Goal: Transaction & Acquisition: Book appointment/travel/reservation

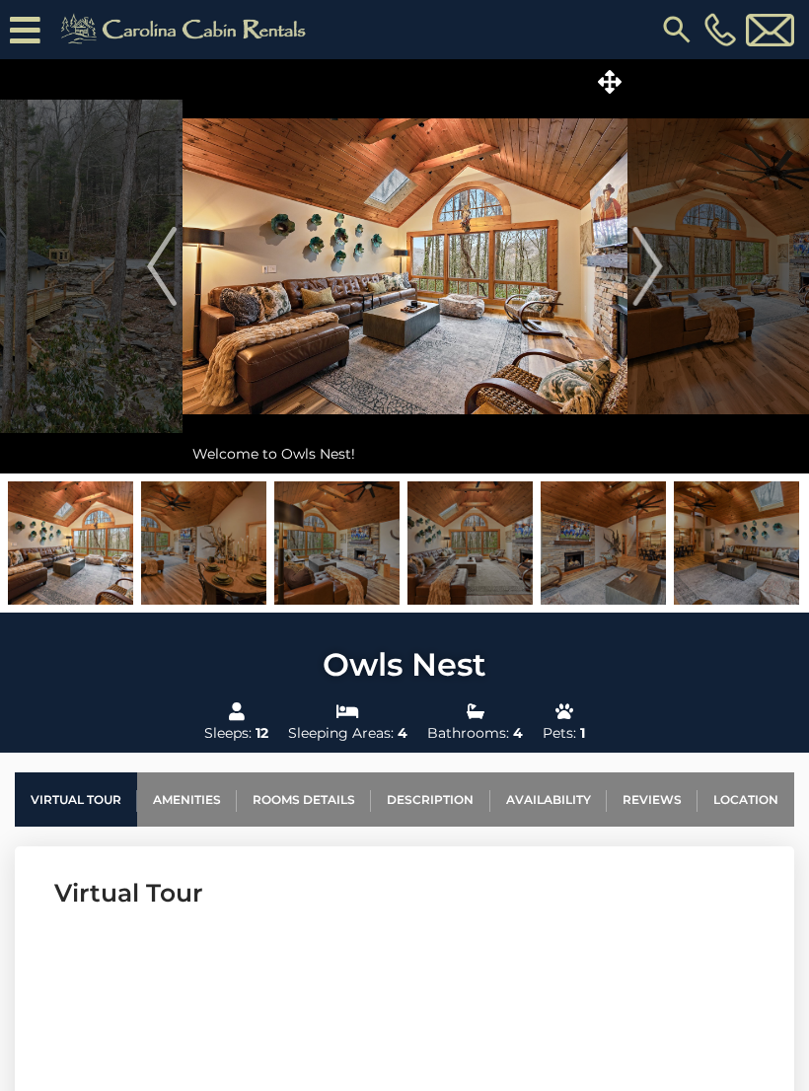
click at [601, 78] on icon at bounding box center [610, 82] width 24 height 24
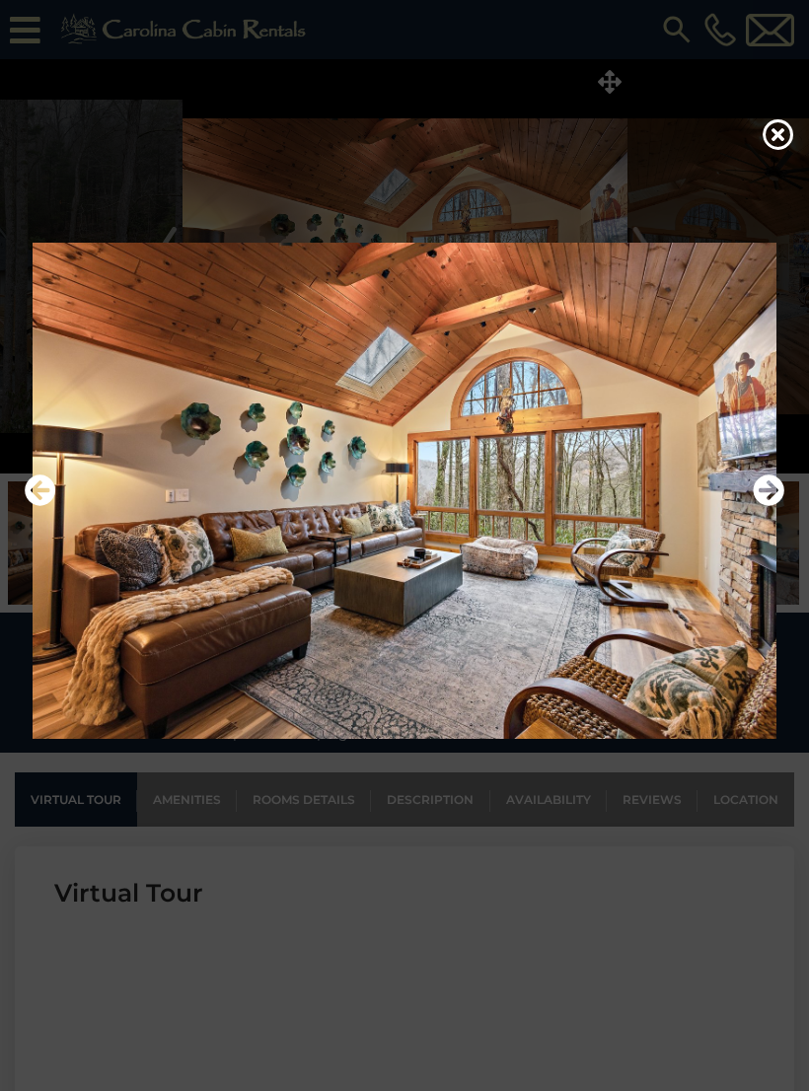
click at [756, 492] on icon "Next" at bounding box center [768, 490] width 32 height 32
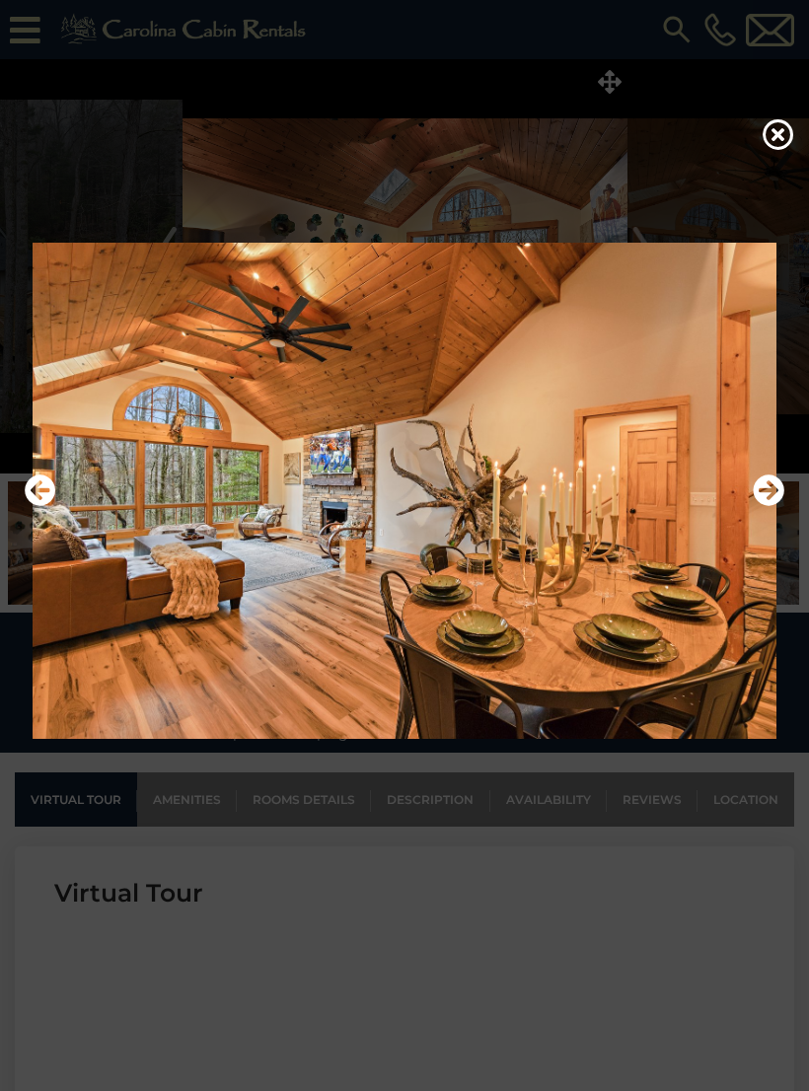
click at [744, 503] on img at bounding box center [404, 491] width 769 height 497
click at [750, 497] on img at bounding box center [404, 491] width 769 height 497
click at [755, 491] on icon "Next" at bounding box center [768, 490] width 32 height 32
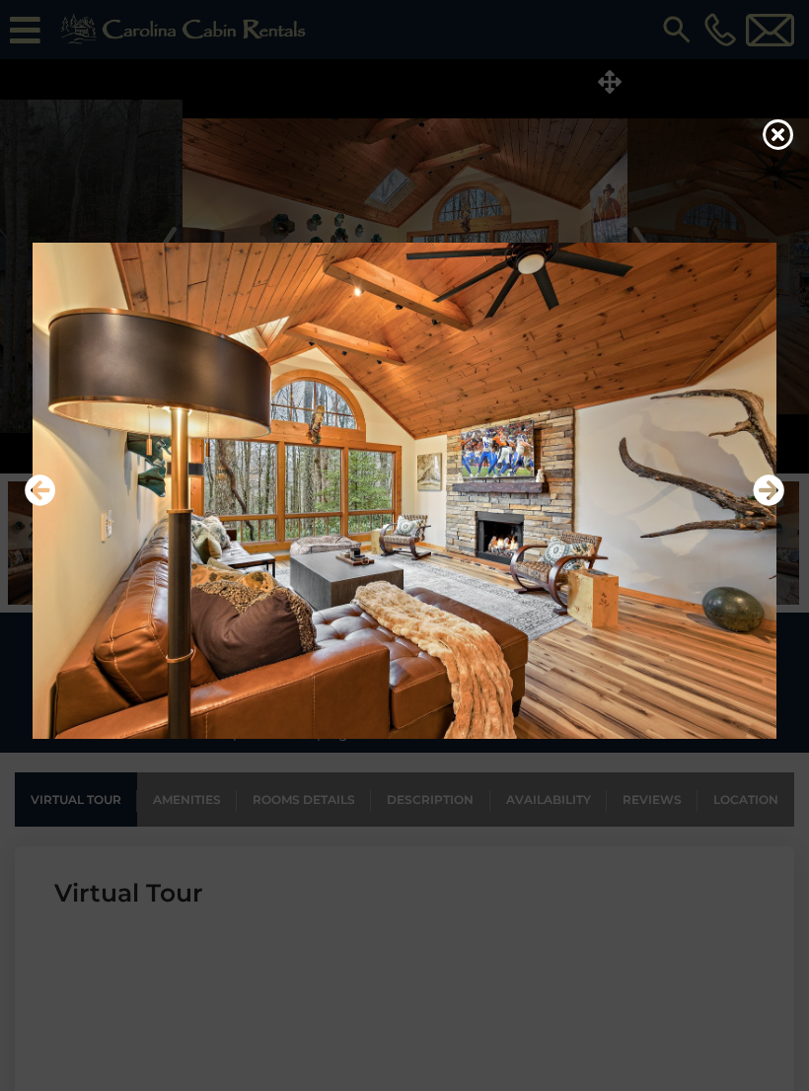
click at [747, 495] on img at bounding box center [404, 491] width 769 height 497
click at [761, 493] on icon "Next" at bounding box center [768, 490] width 32 height 32
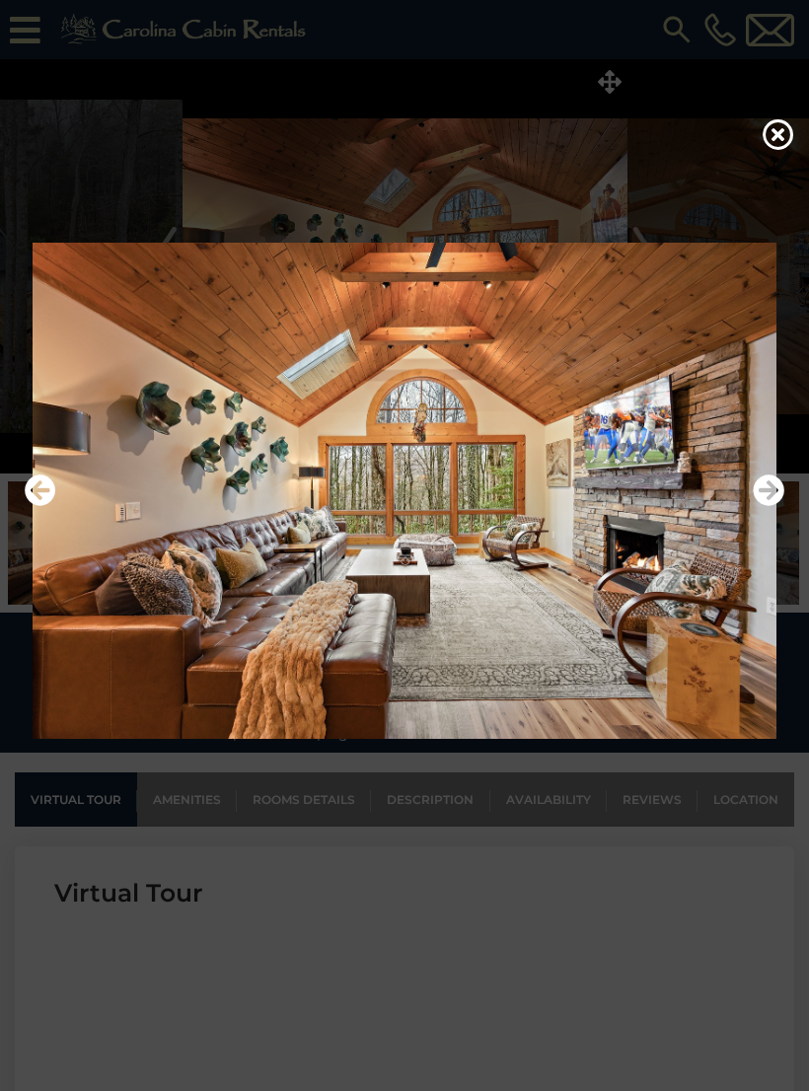
click at [759, 492] on icon "Next" at bounding box center [768, 490] width 32 height 32
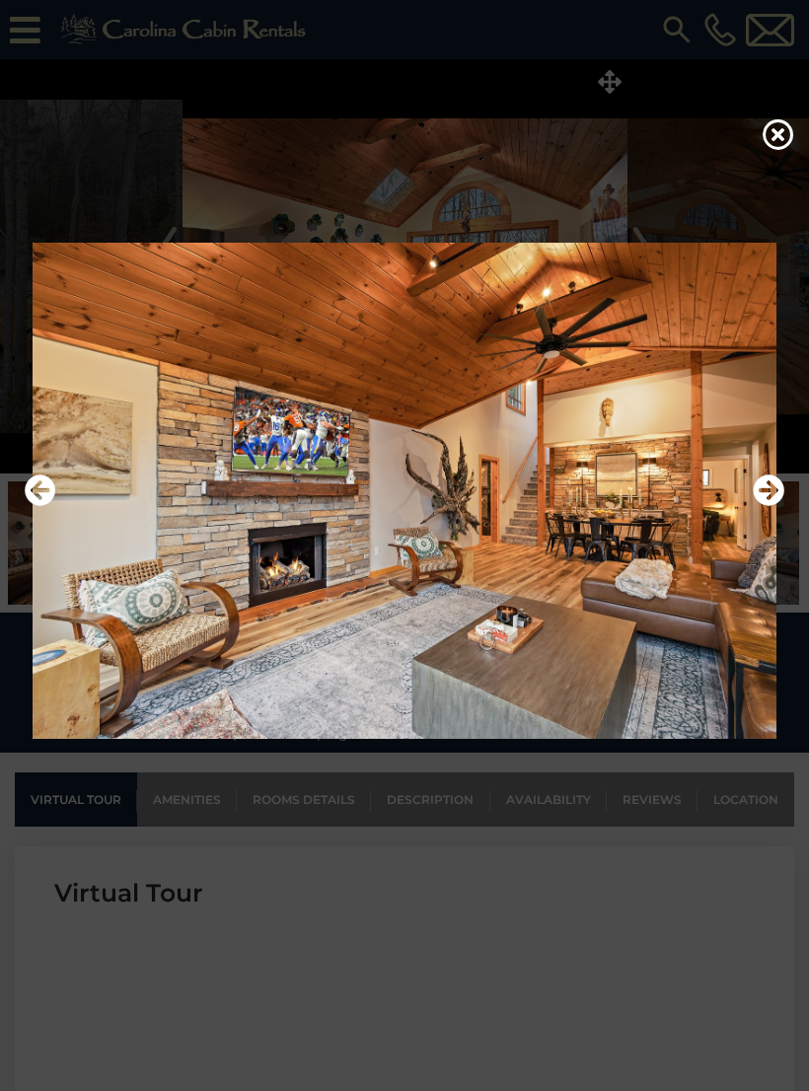
click at [758, 486] on button "Next" at bounding box center [768, 490] width 32 height 45
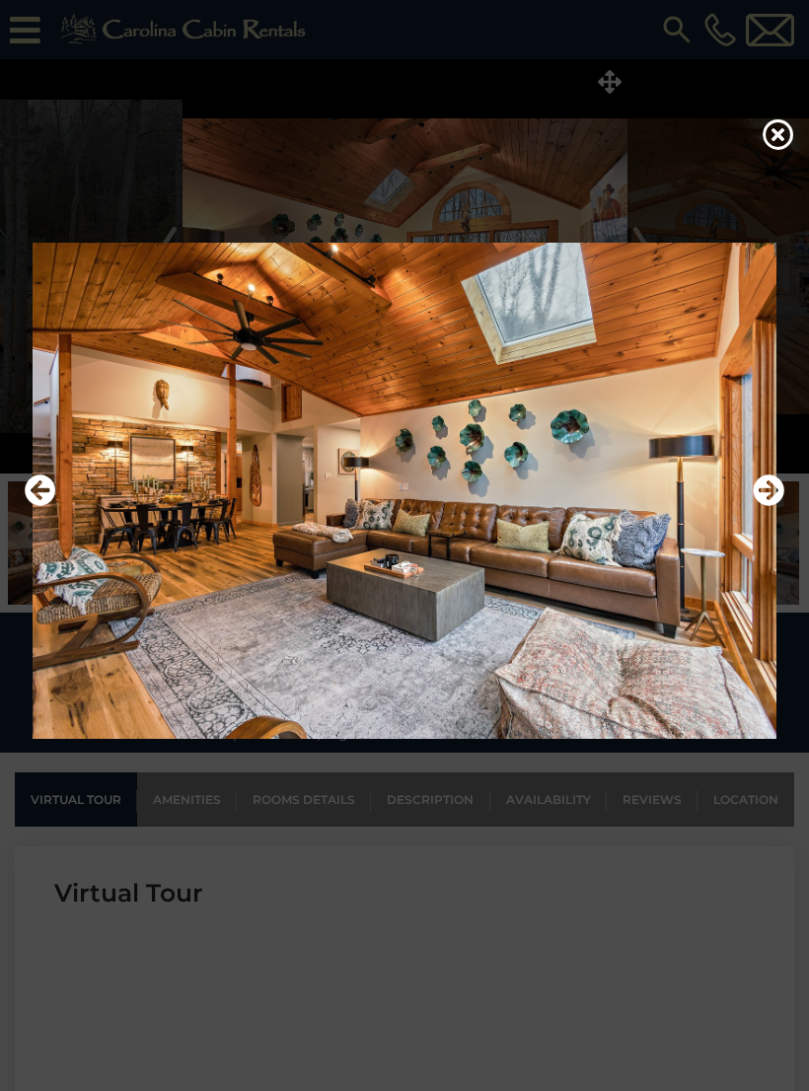
click at [757, 488] on icon "Next" at bounding box center [768, 490] width 32 height 32
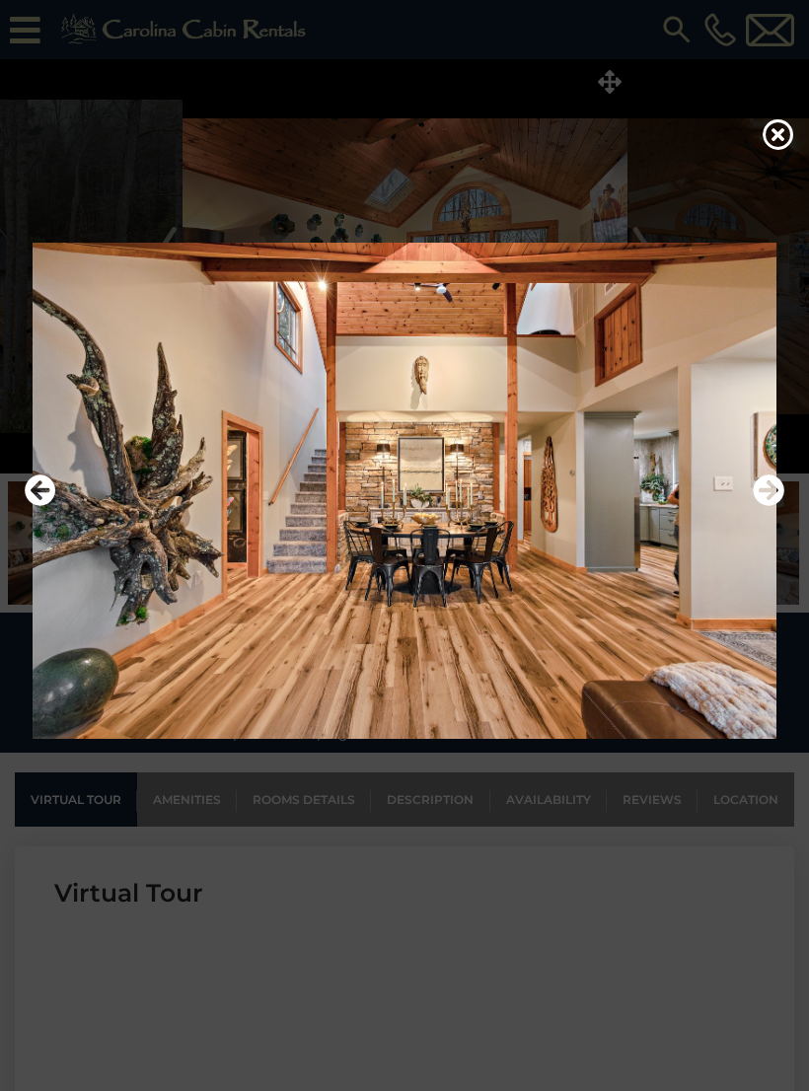
click at [756, 491] on icon "Next" at bounding box center [768, 490] width 32 height 32
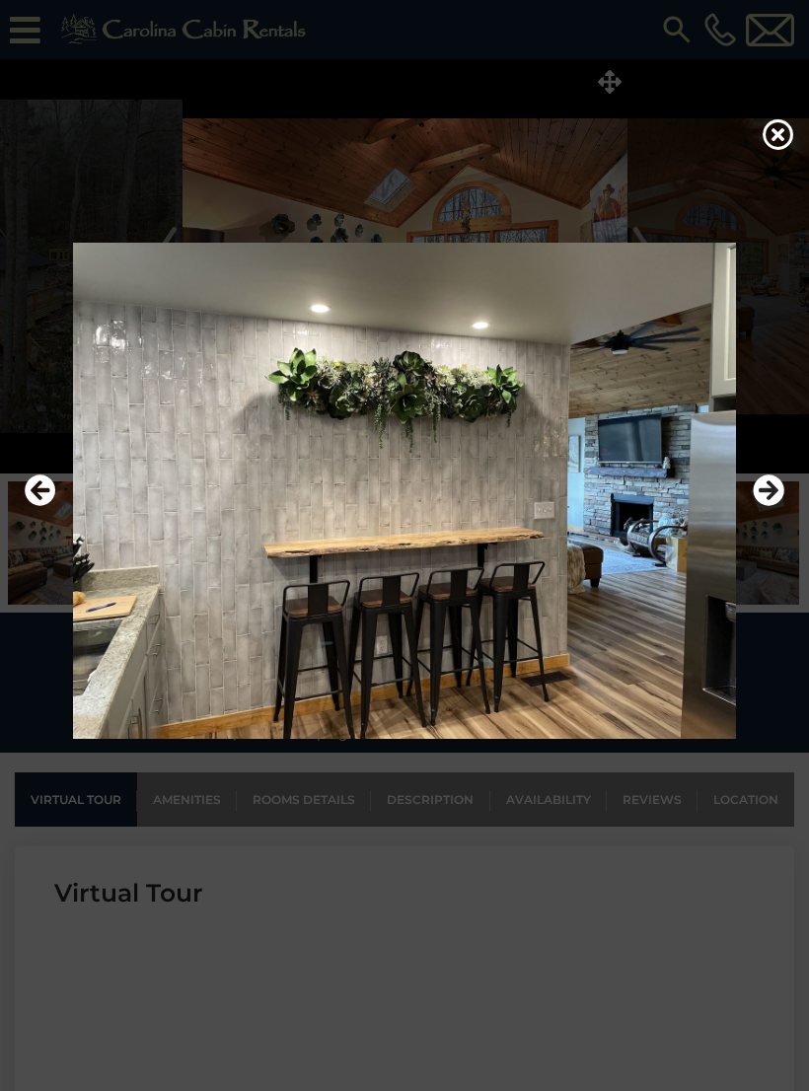
click at [756, 487] on button "Next" at bounding box center [768, 490] width 32 height 45
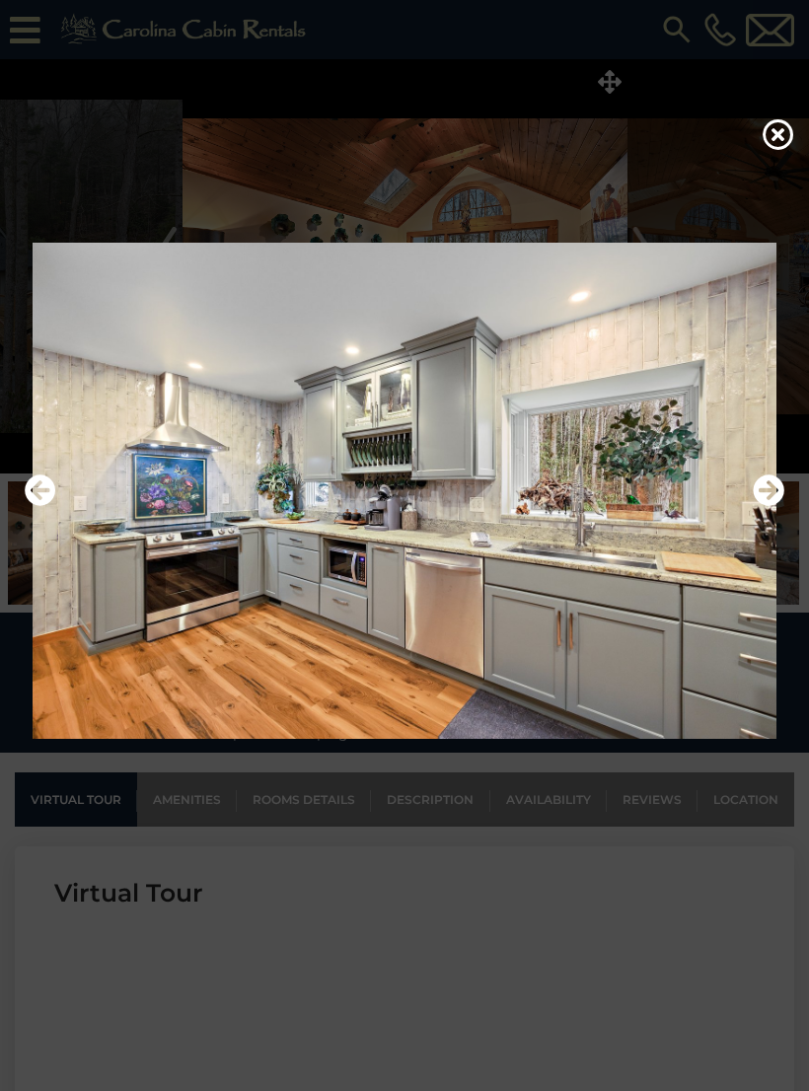
click at [758, 484] on button "Next" at bounding box center [768, 490] width 32 height 45
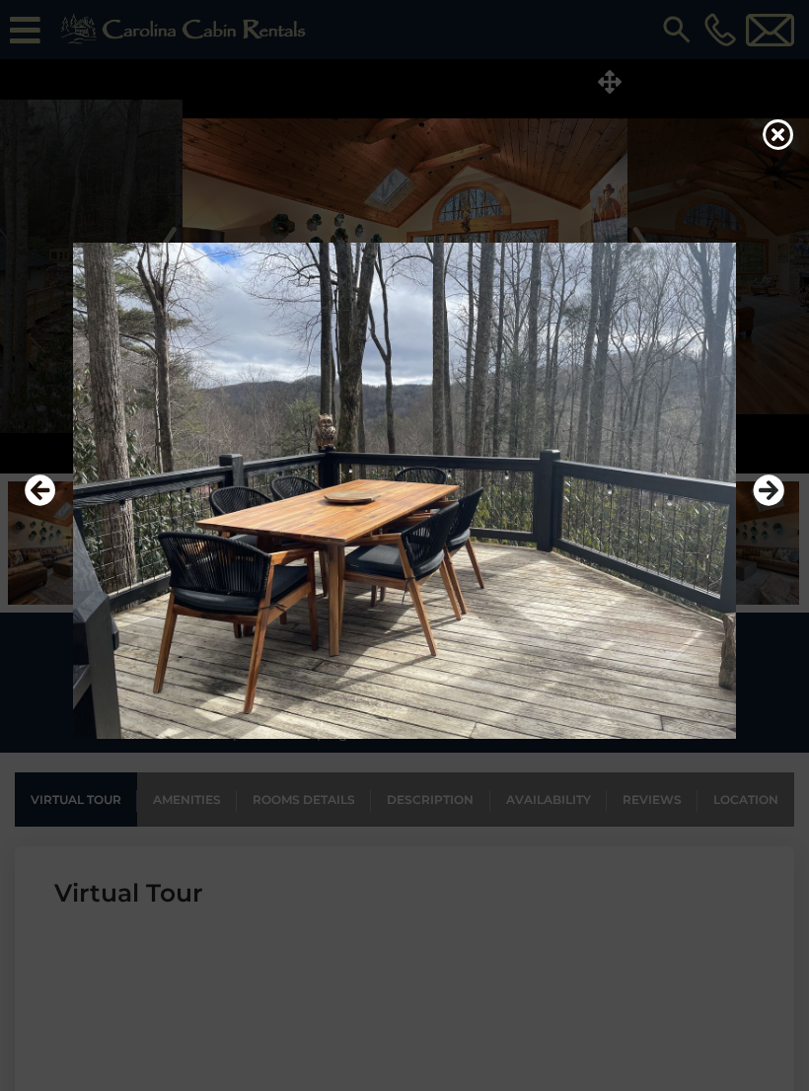
click at [758, 484] on button "Next" at bounding box center [768, 490] width 32 height 45
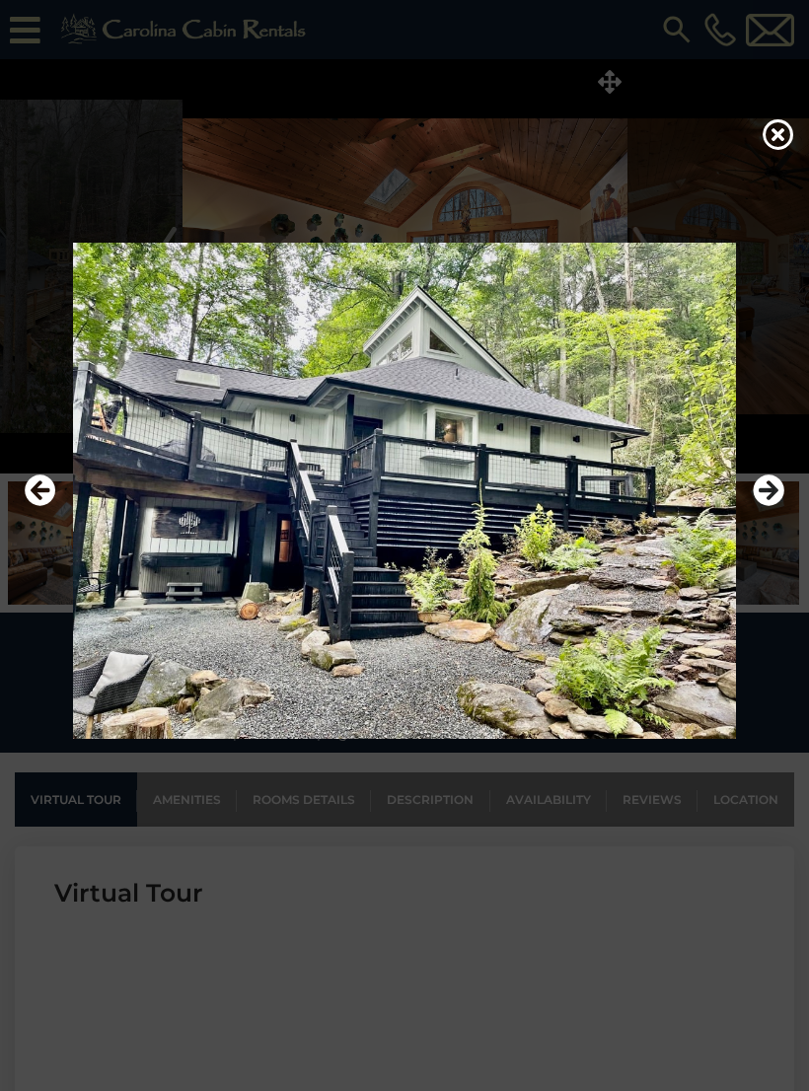
click at [751, 483] on img at bounding box center [404, 491] width 769 height 497
click at [753, 488] on icon "Next" at bounding box center [768, 490] width 32 height 32
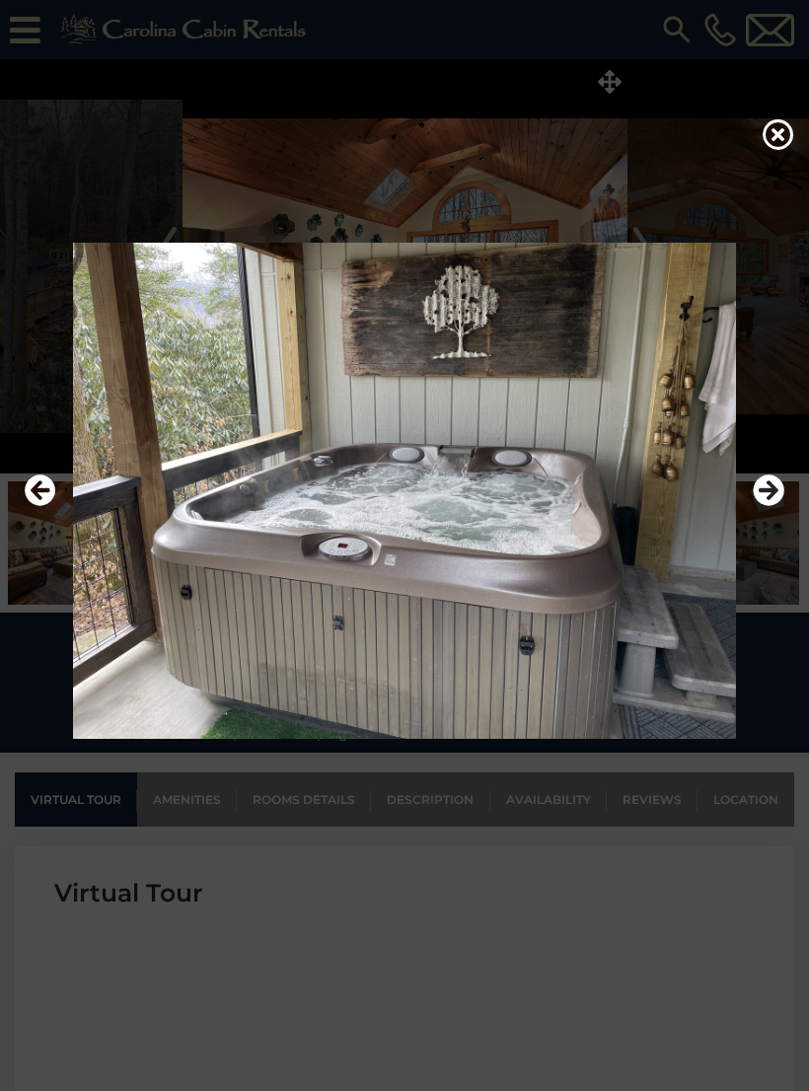
click at [749, 497] on img at bounding box center [404, 491] width 769 height 497
click at [762, 498] on icon "Next" at bounding box center [768, 490] width 32 height 32
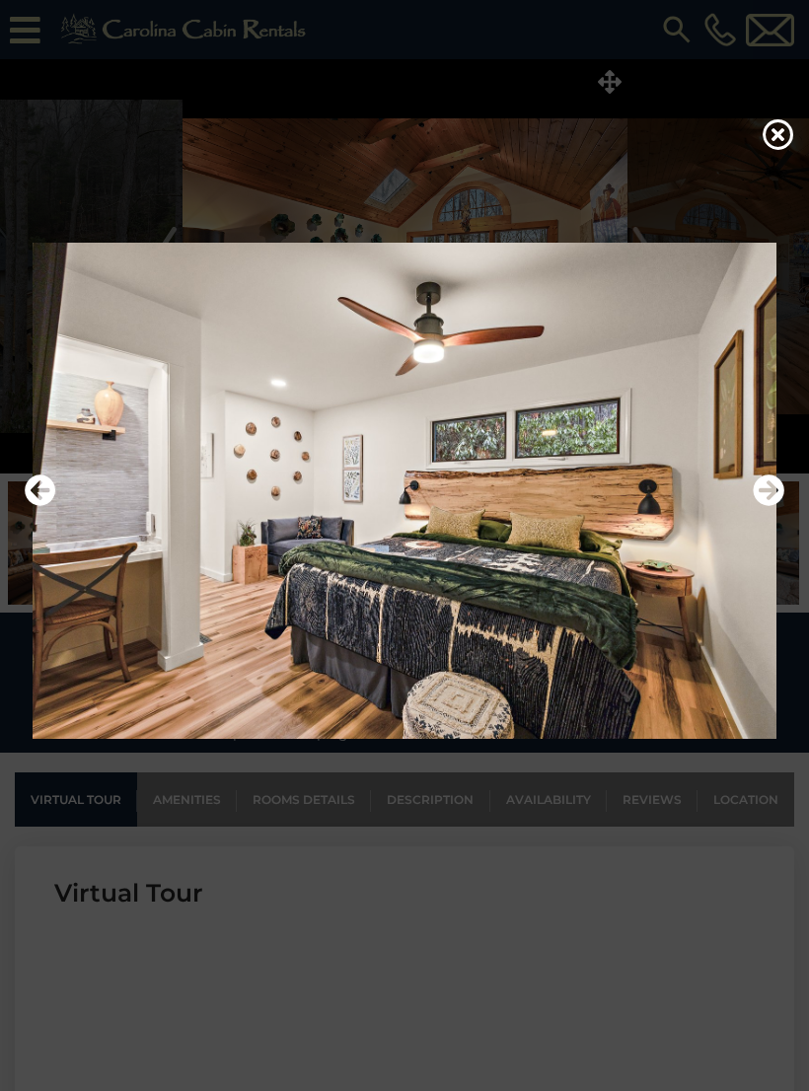
click at [766, 493] on icon "Next" at bounding box center [768, 490] width 32 height 32
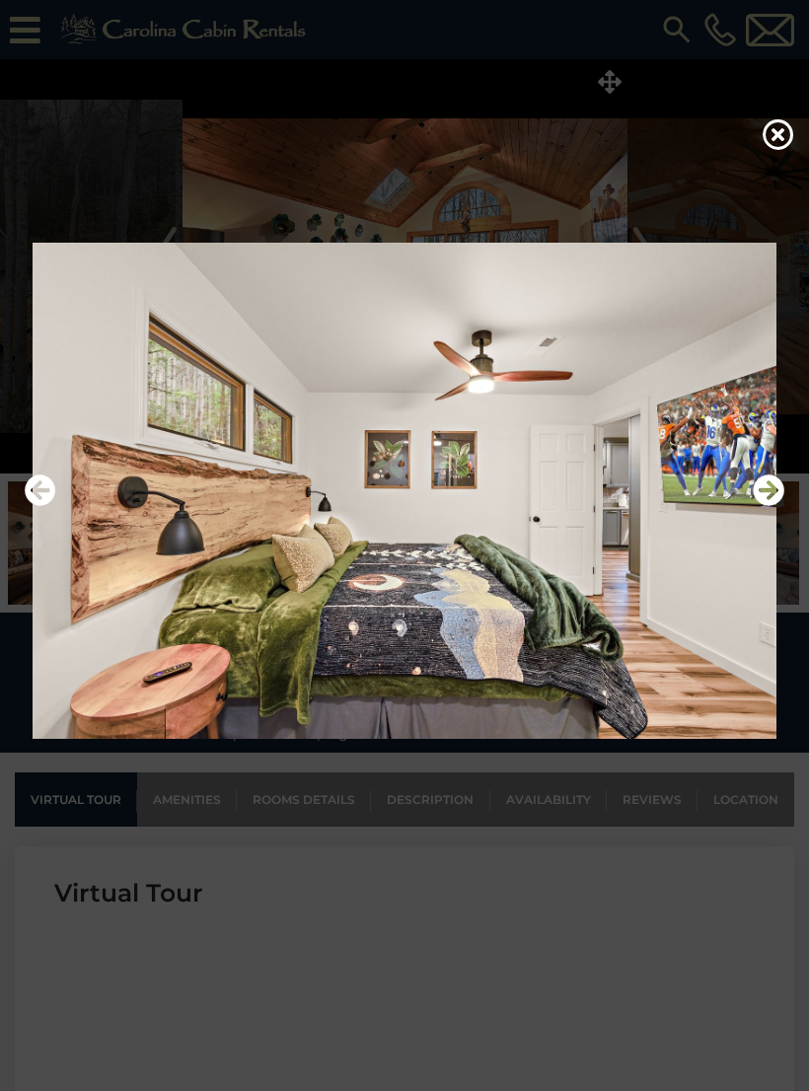
click at [759, 488] on icon "Next" at bounding box center [768, 490] width 32 height 32
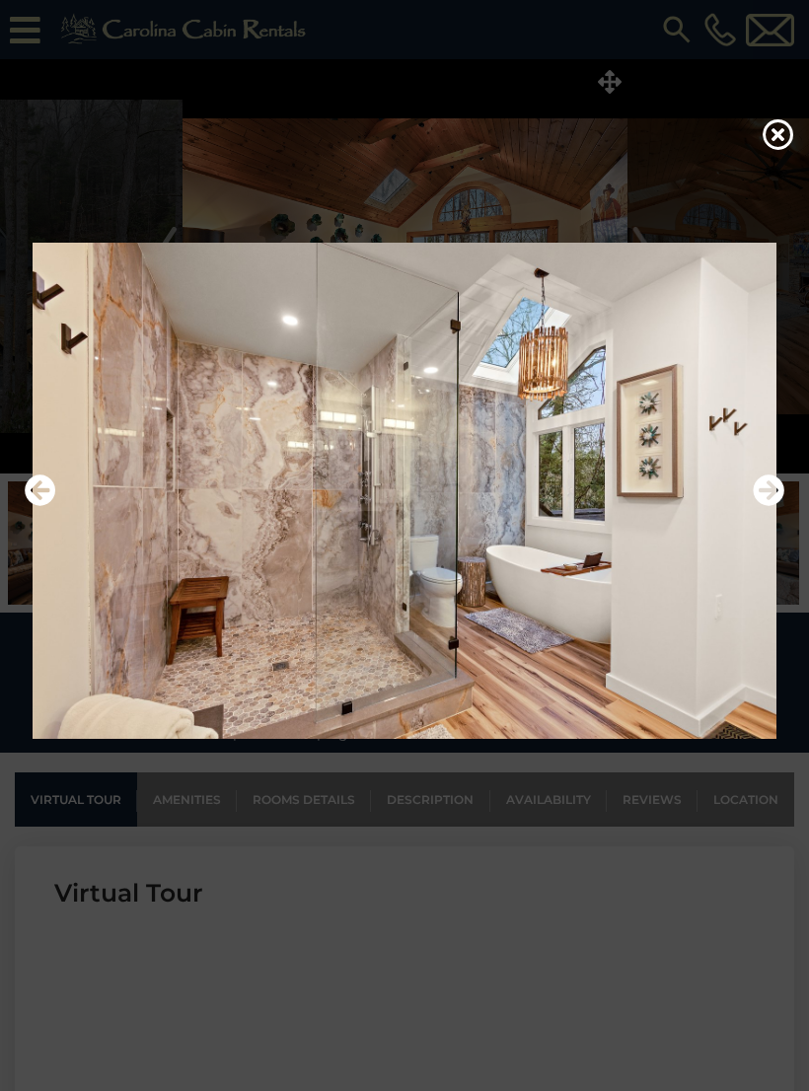
click at [764, 495] on icon "Next" at bounding box center [768, 490] width 32 height 32
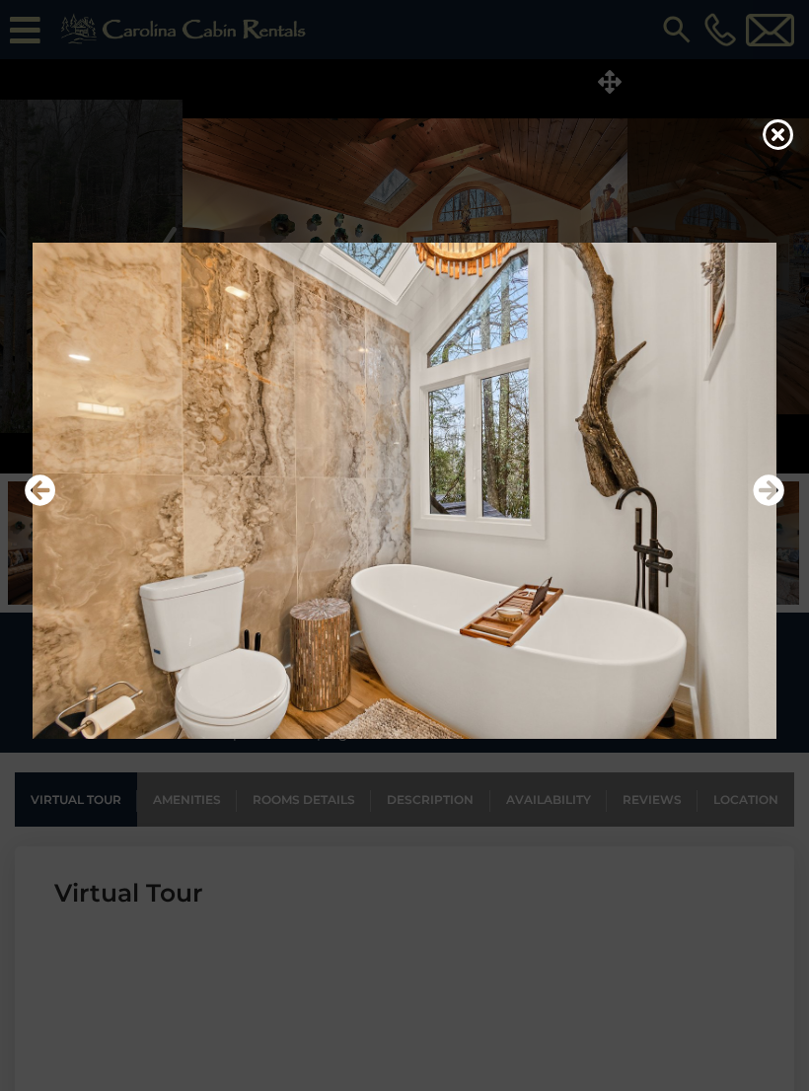
click at [758, 495] on icon "Next" at bounding box center [768, 490] width 32 height 32
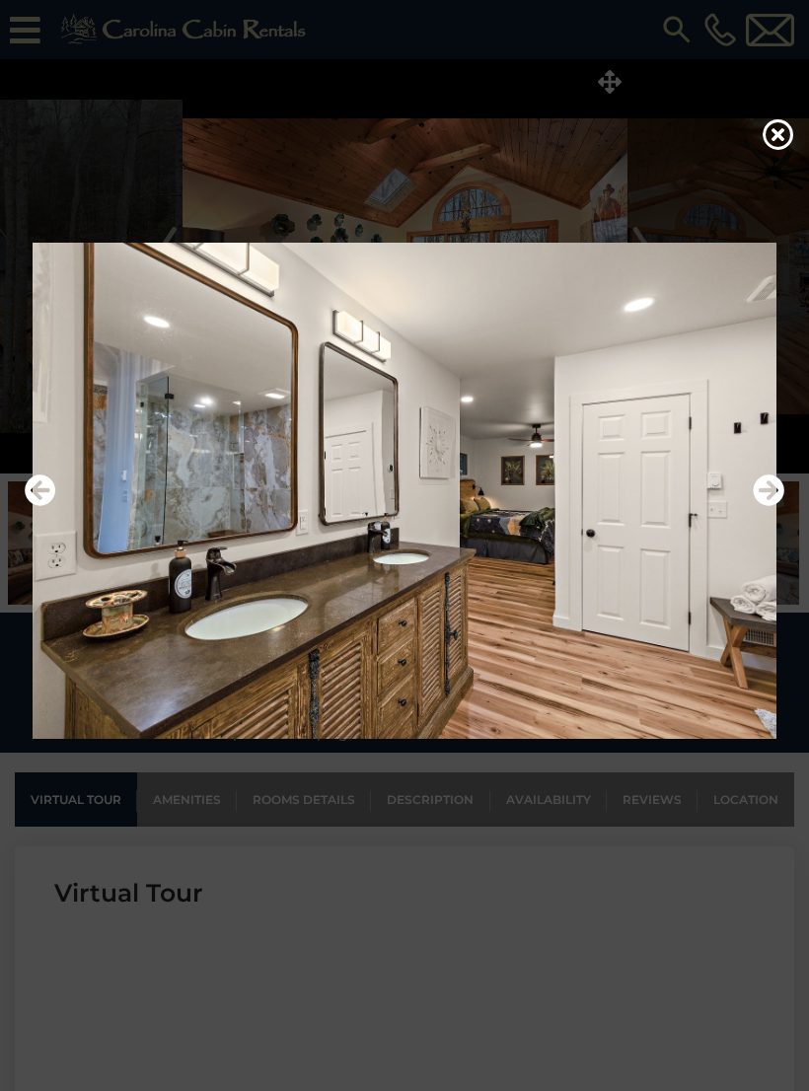
click at [762, 493] on icon "Next" at bounding box center [768, 490] width 32 height 32
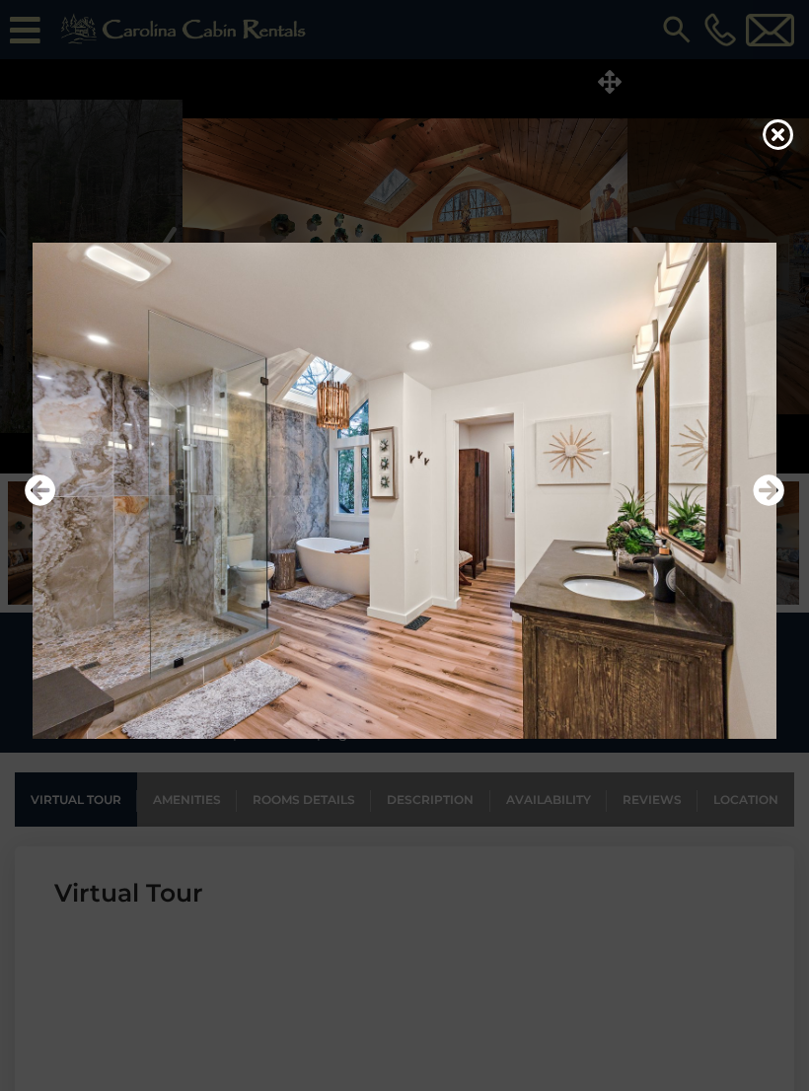
click at [762, 497] on icon "Next" at bounding box center [768, 490] width 32 height 32
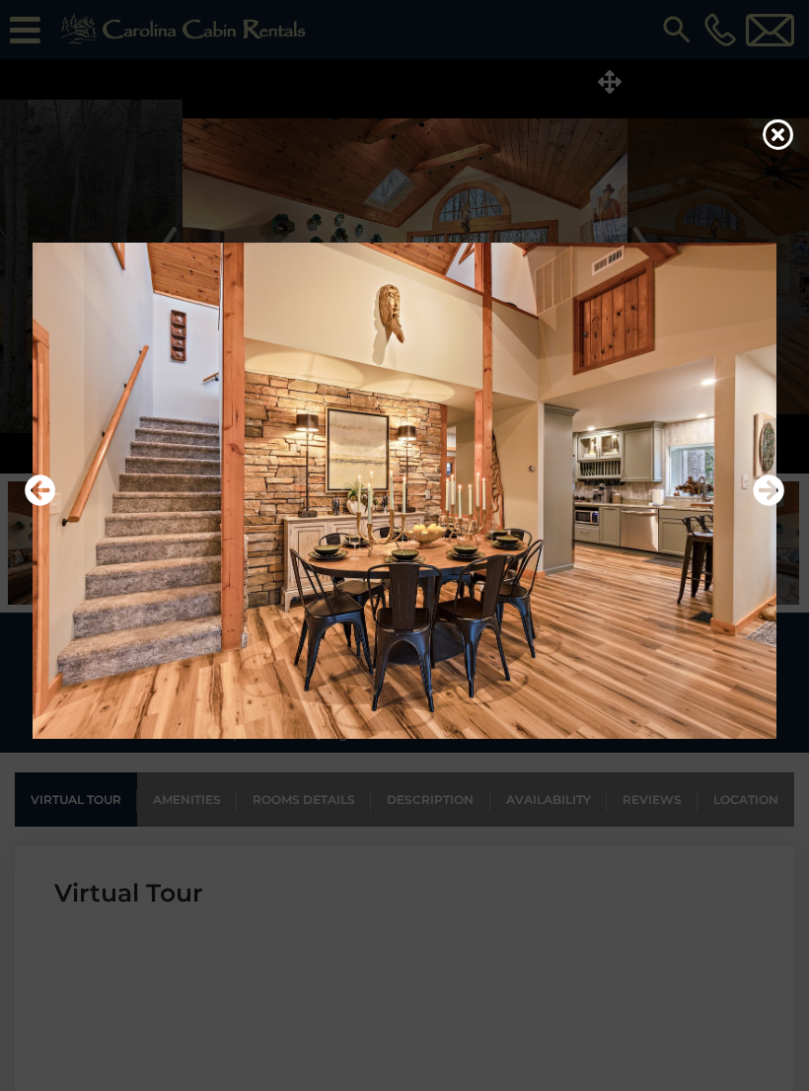
click at [763, 496] on icon "Next" at bounding box center [768, 490] width 32 height 32
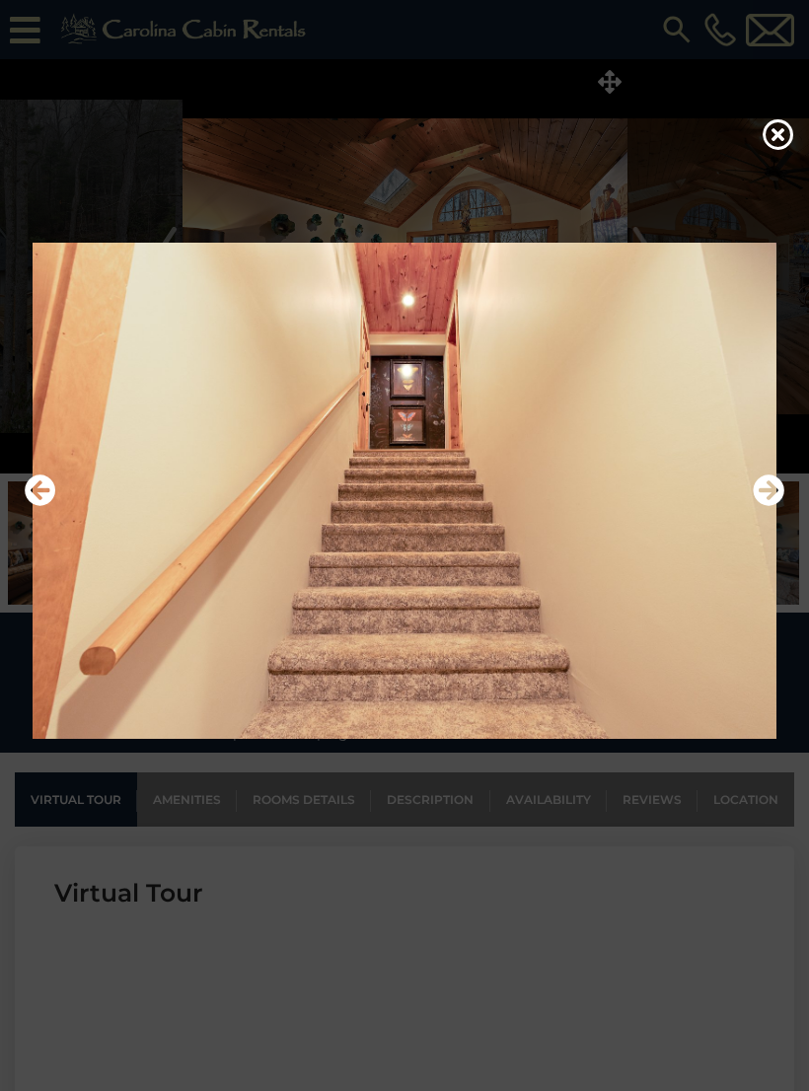
click at [762, 496] on icon "Next" at bounding box center [768, 490] width 32 height 32
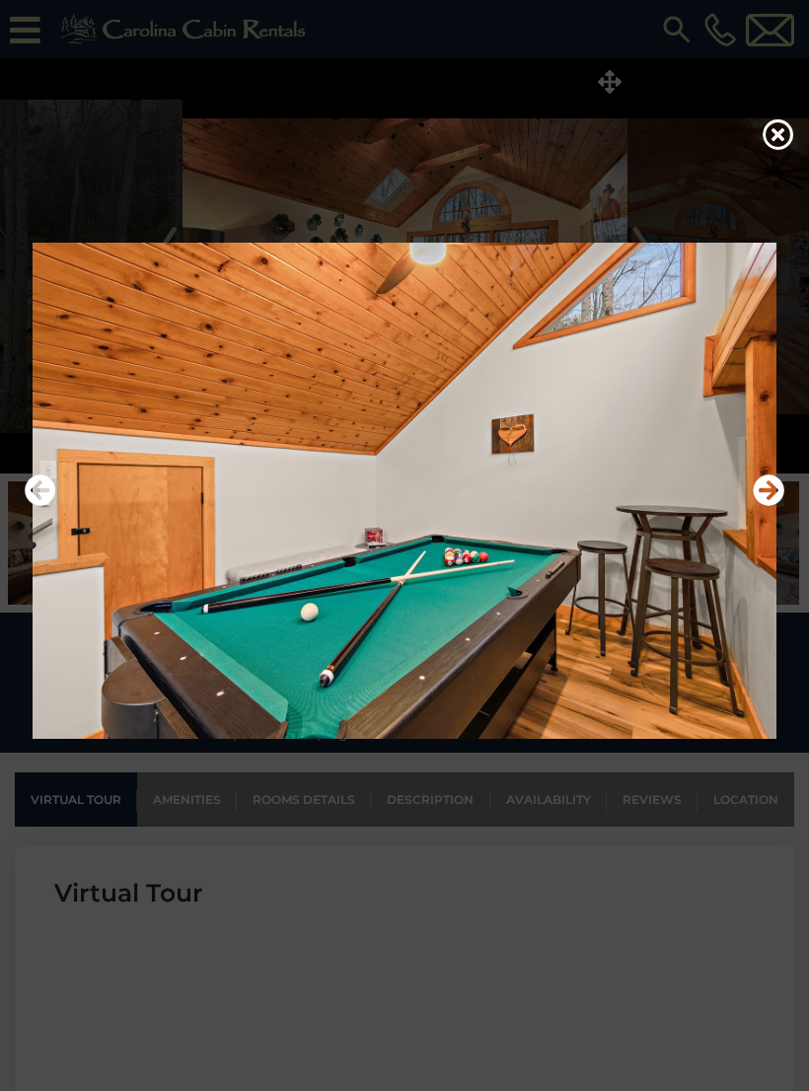
click at [762, 497] on icon "Next" at bounding box center [768, 490] width 32 height 32
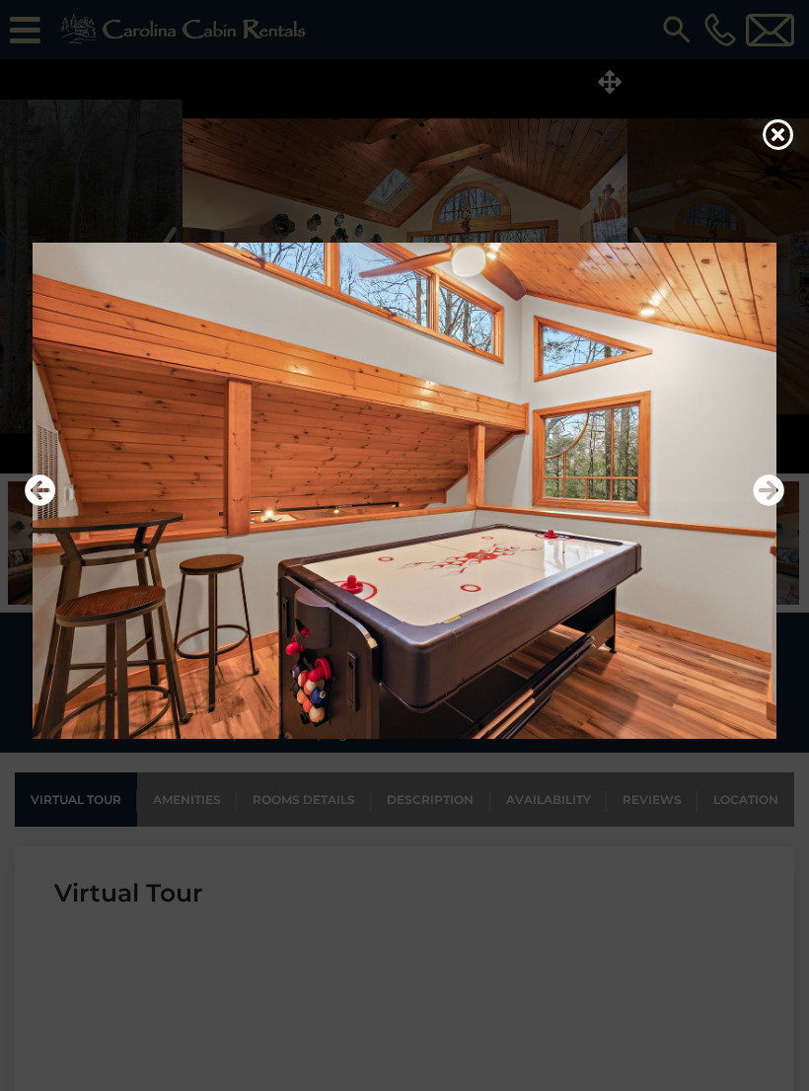
click at [761, 495] on icon "Next" at bounding box center [768, 490] width 32 height 32
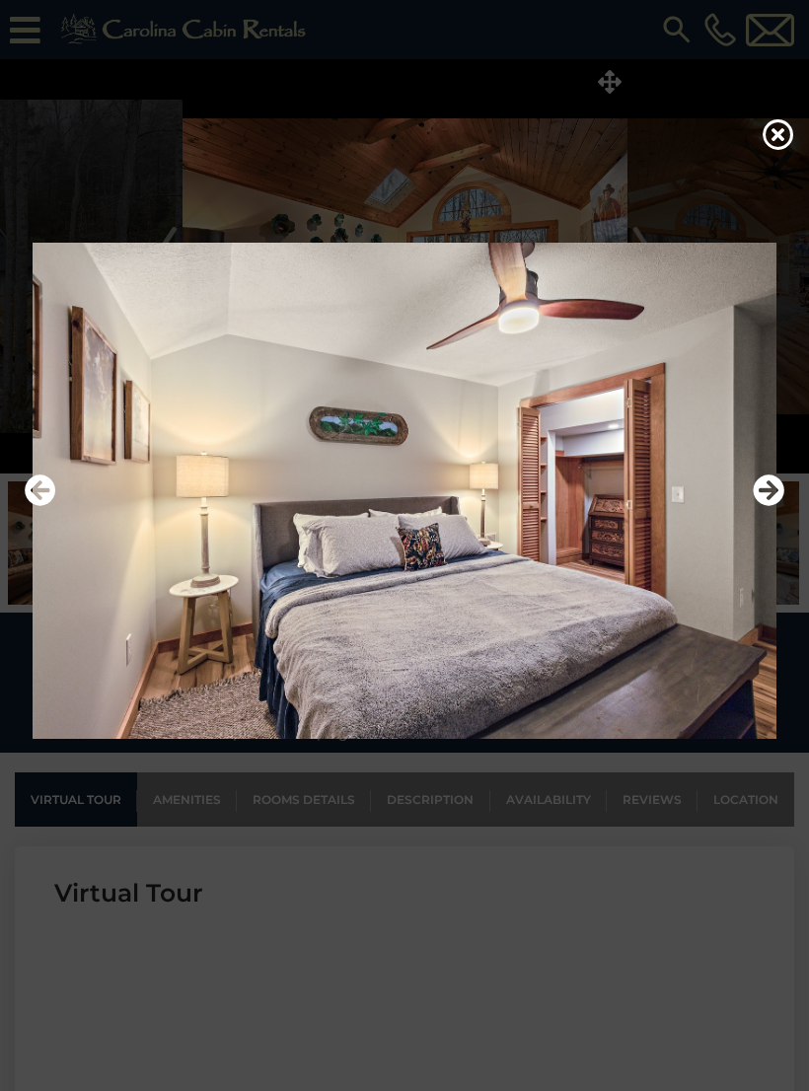
click at [764, 492] on icon "Next" at bounding box center [768, 490] width 32 height 32
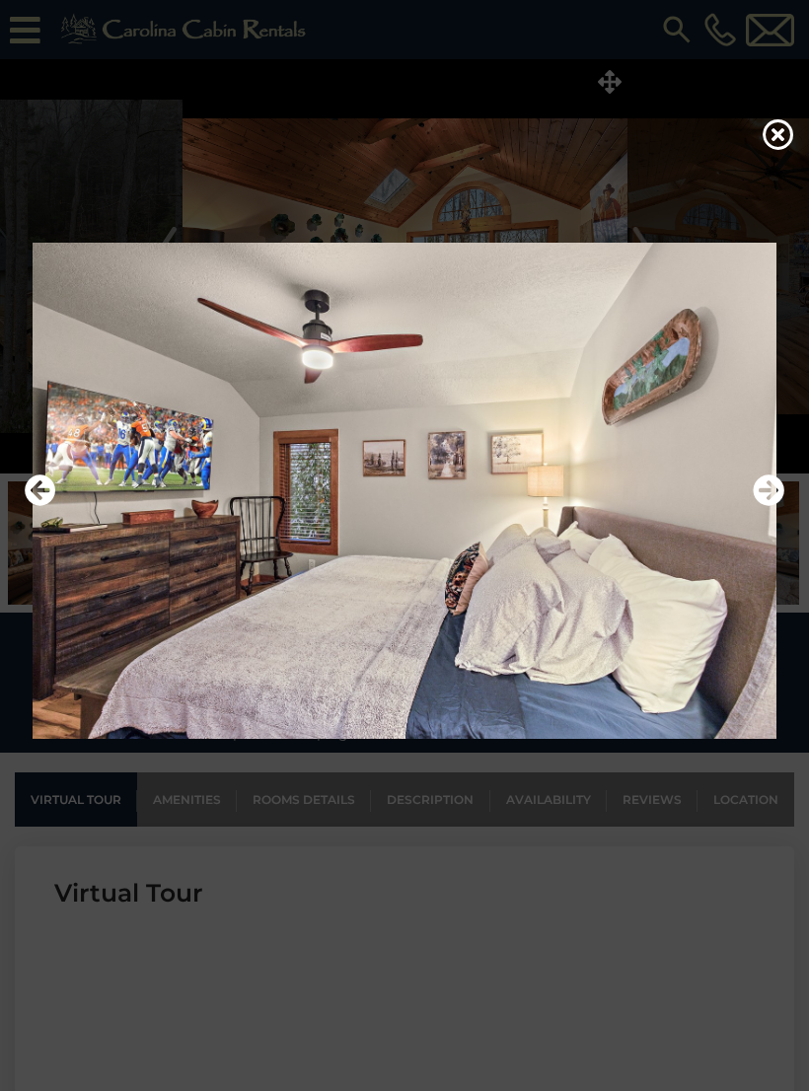
click at [761, 492] on icon "Next" at bounding box center [768, 490] width 32 height 32
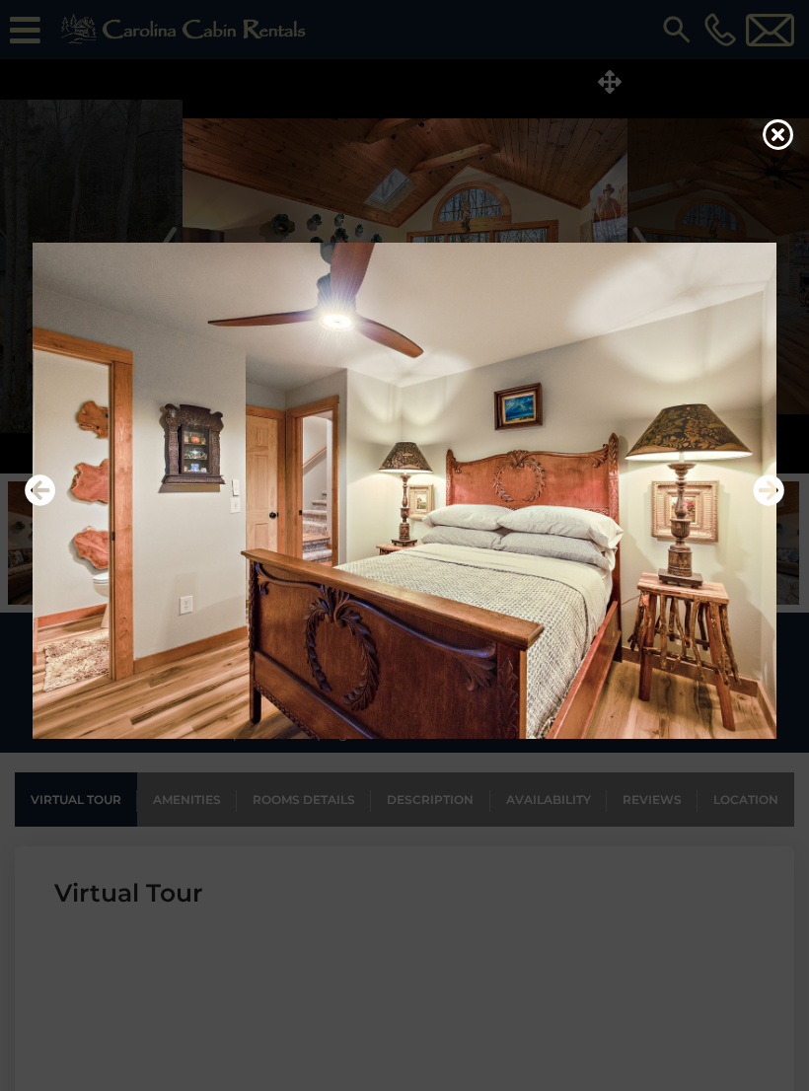
click at [763, 491] on icon "Next" at bounding box center [768, 490] width 32 height 32
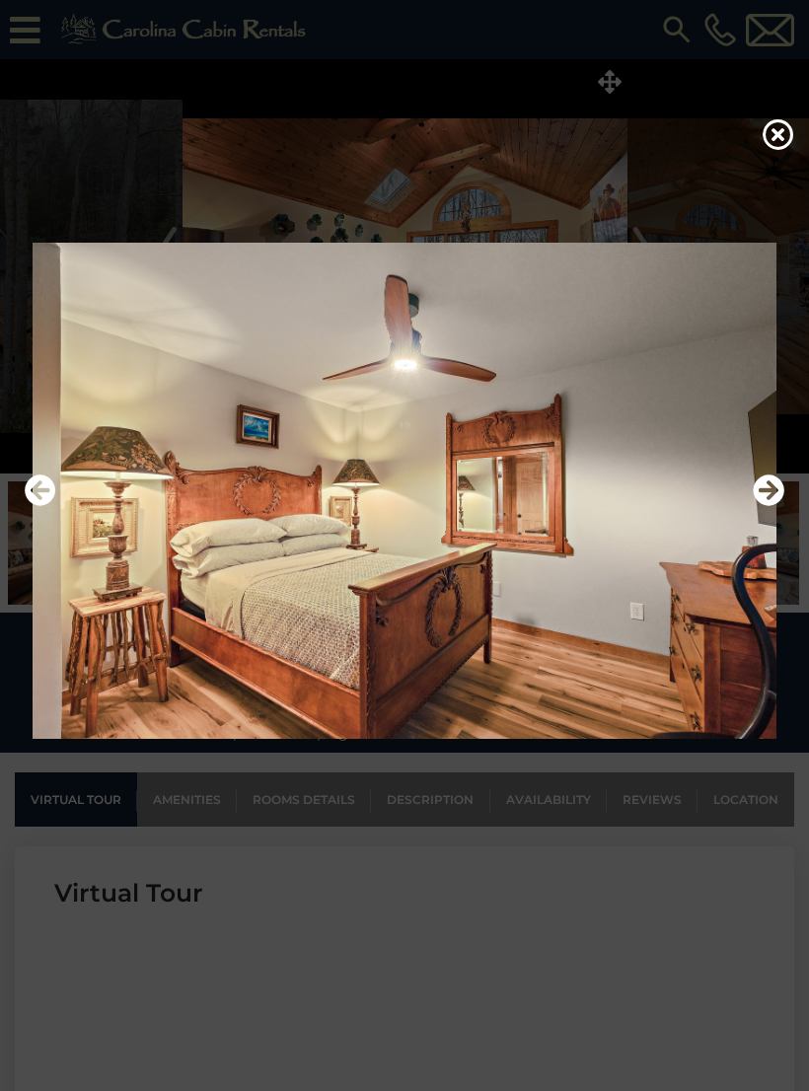
click at [760, 488] on icon "Next" at bounding box center [768, 490] width 32 height 32
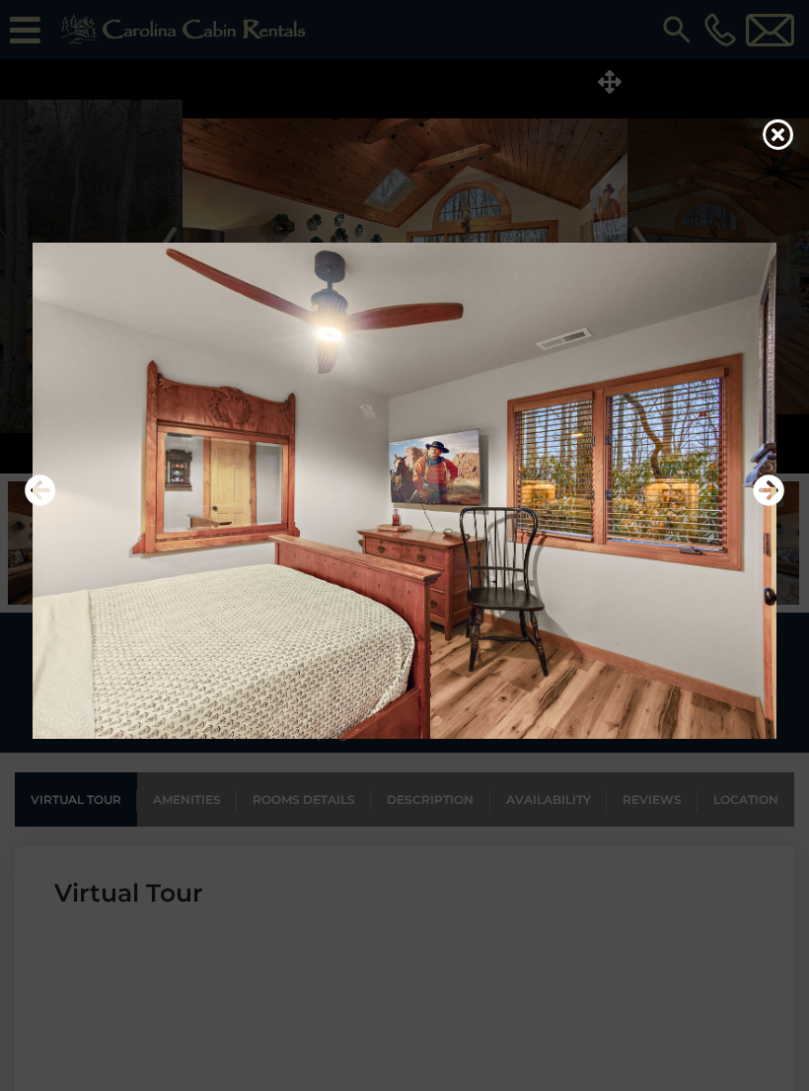
click at [761, 486] on button "Next" at bounding box center [768, 490] width 32 height 45
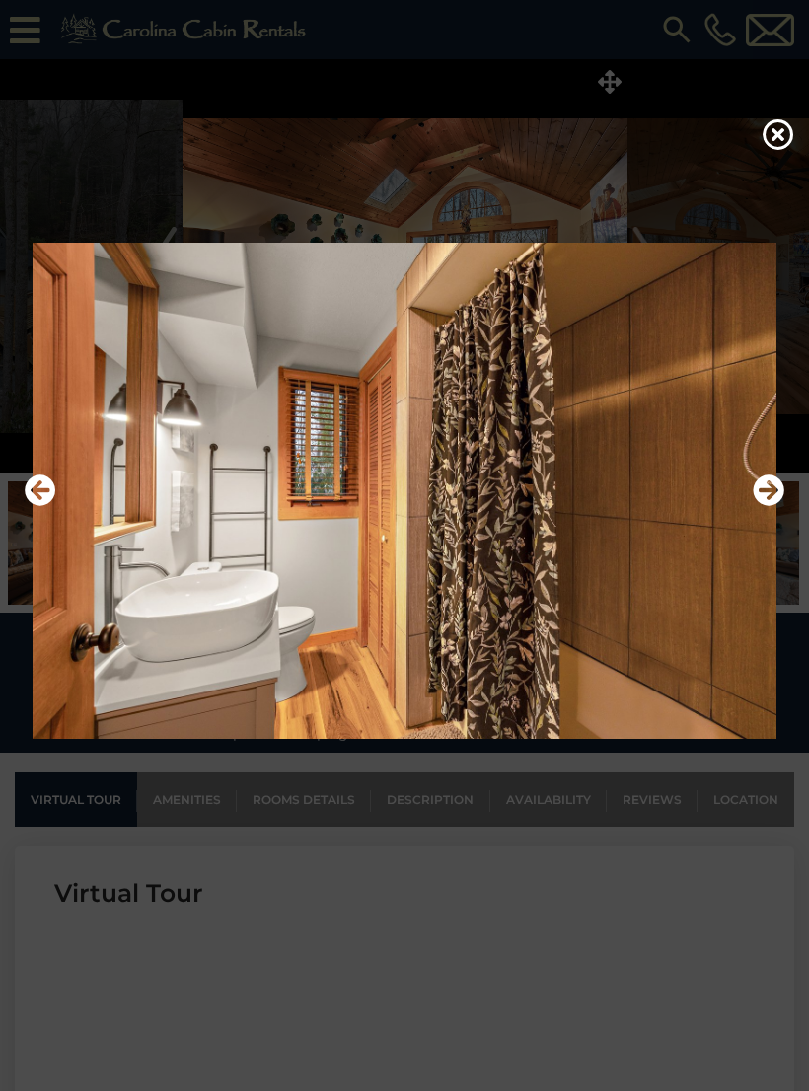
click at [763, 481] on img at bounding box center [404, 491] width 769 height 497
click at [766, 483] on button "Next" at bounding box center [768, 490] width 32 height 45
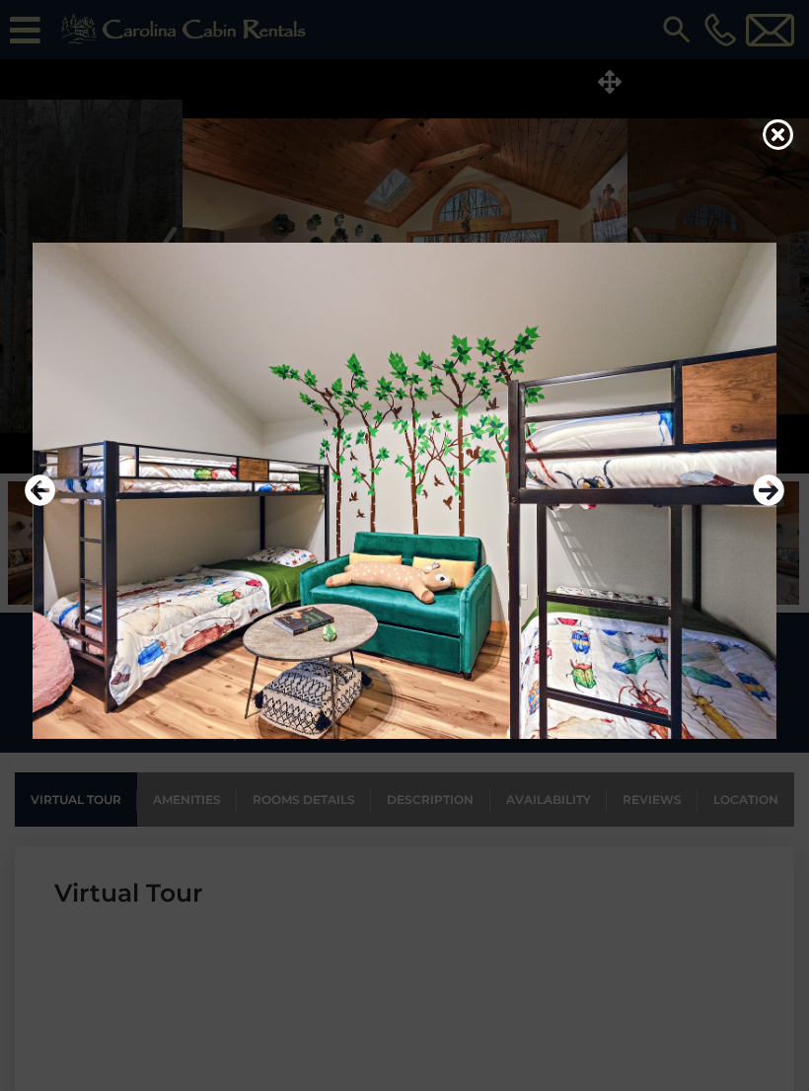
click at [759, 488] on icon "Next" at bounding box center [768, 490] width 32 height 32
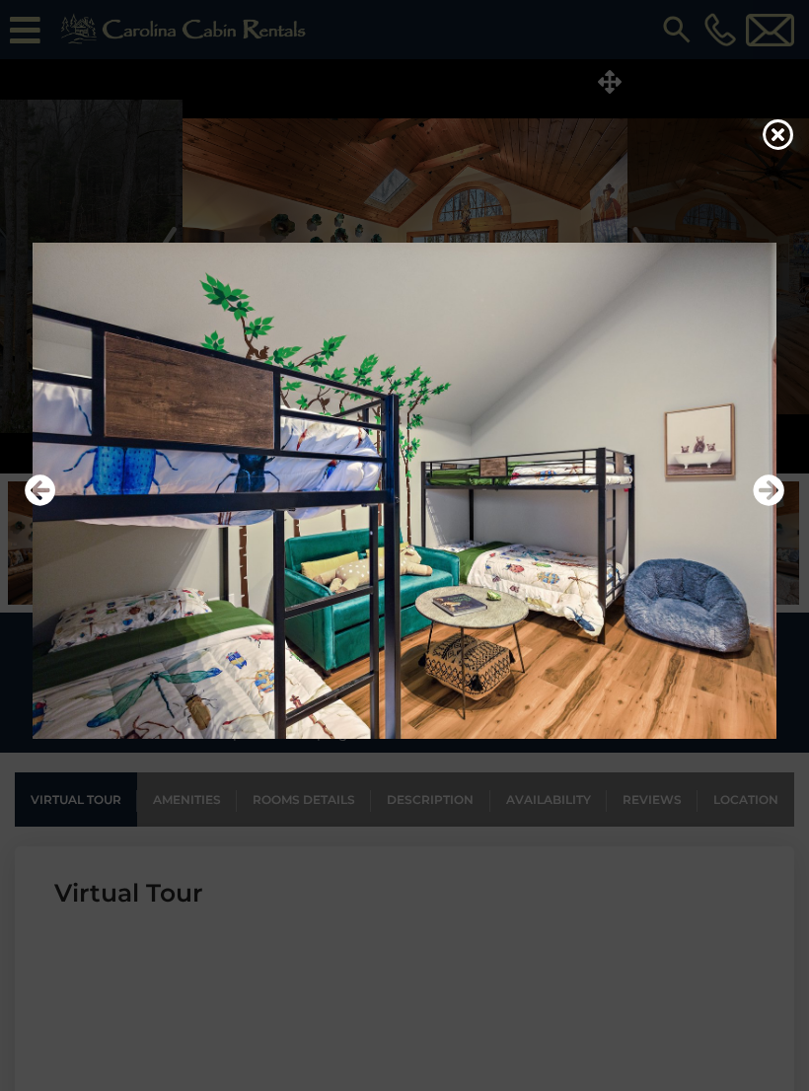
click at [762, 486] on button "Next" at bounding box center [768, 490] width 32 height 45
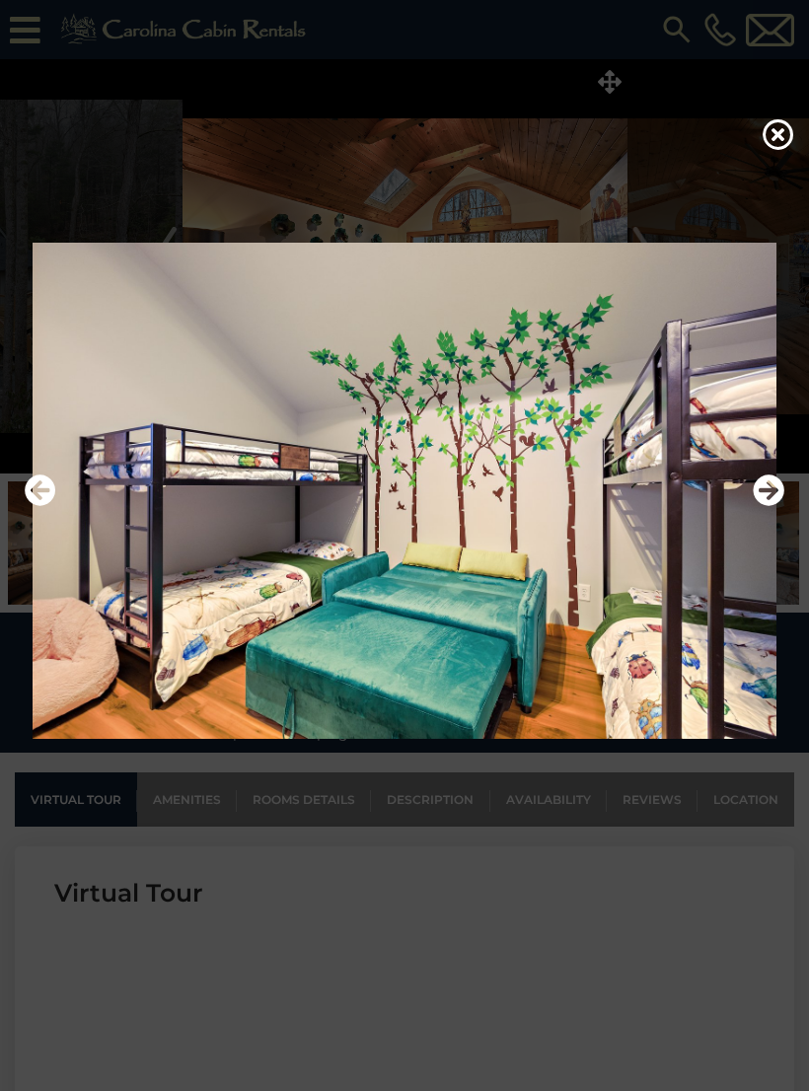
click at [758, 484] on button "Next" at bounding box center [768, 490] width 32 height 45
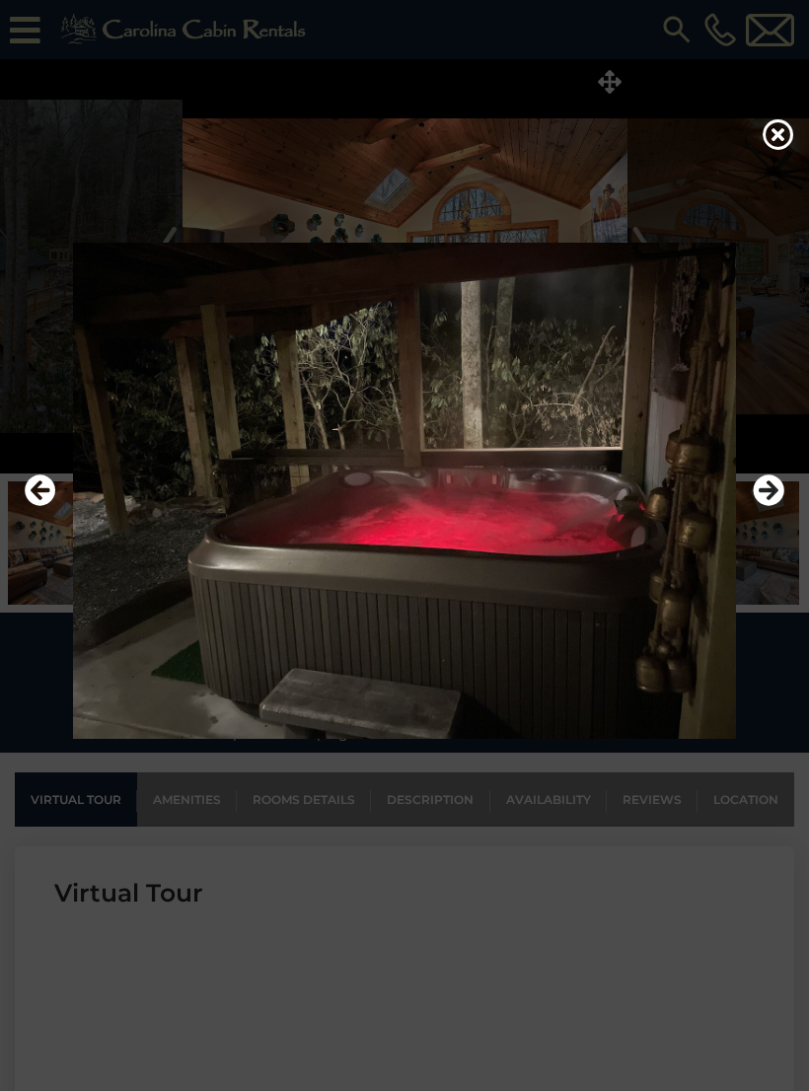
click at [755, 488] on icon "Next" at bounding box center [768, 490] width 32 height 32
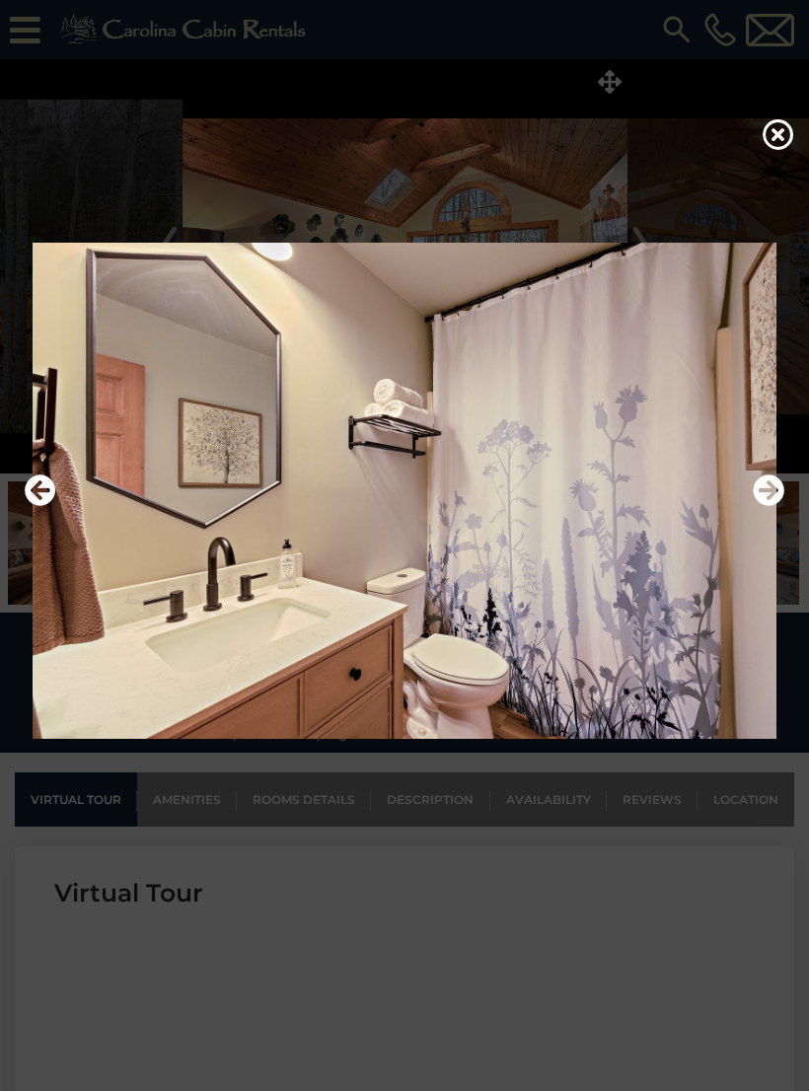
click at [750, 491] on img at bounding box center [404, 491] width 769 height 497
click at [766, 480] on img at bounding box center [404, 491] width 769 height 497
click at [764, 497] on icon "Next" at bounding box center [768, 490] width 32 height 32
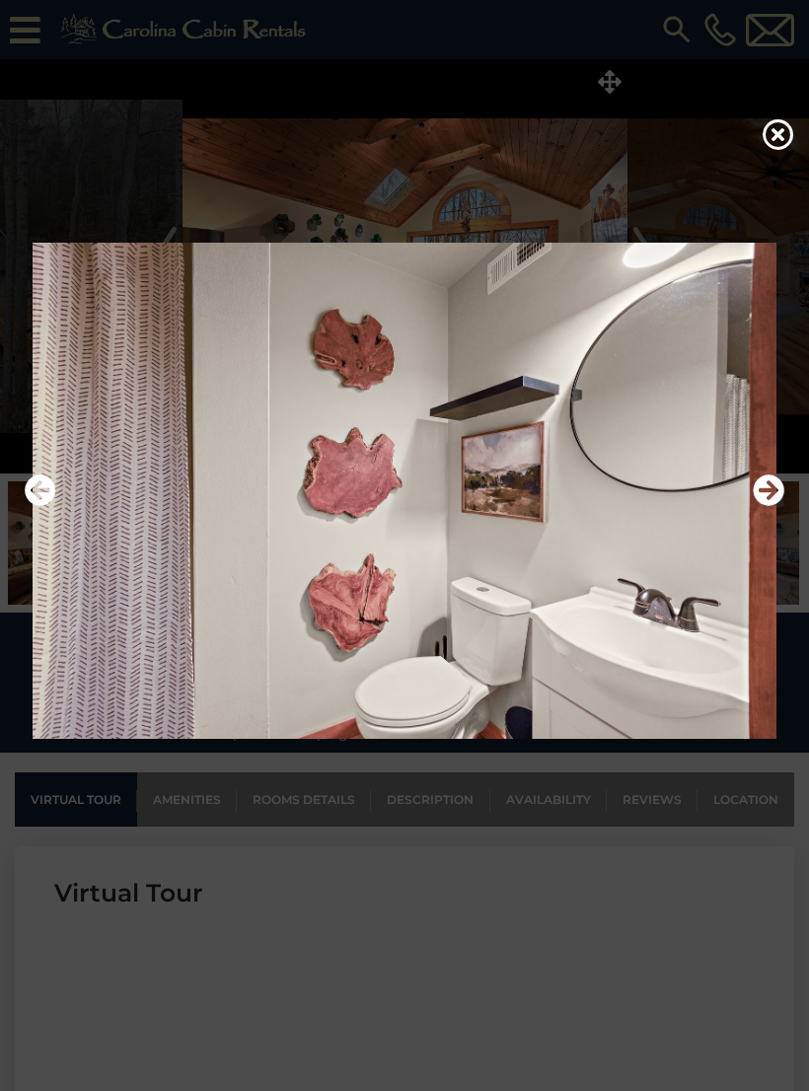
click at [763, 498] on icon "Next" at bounding box center [768, 490] width 32 height 32
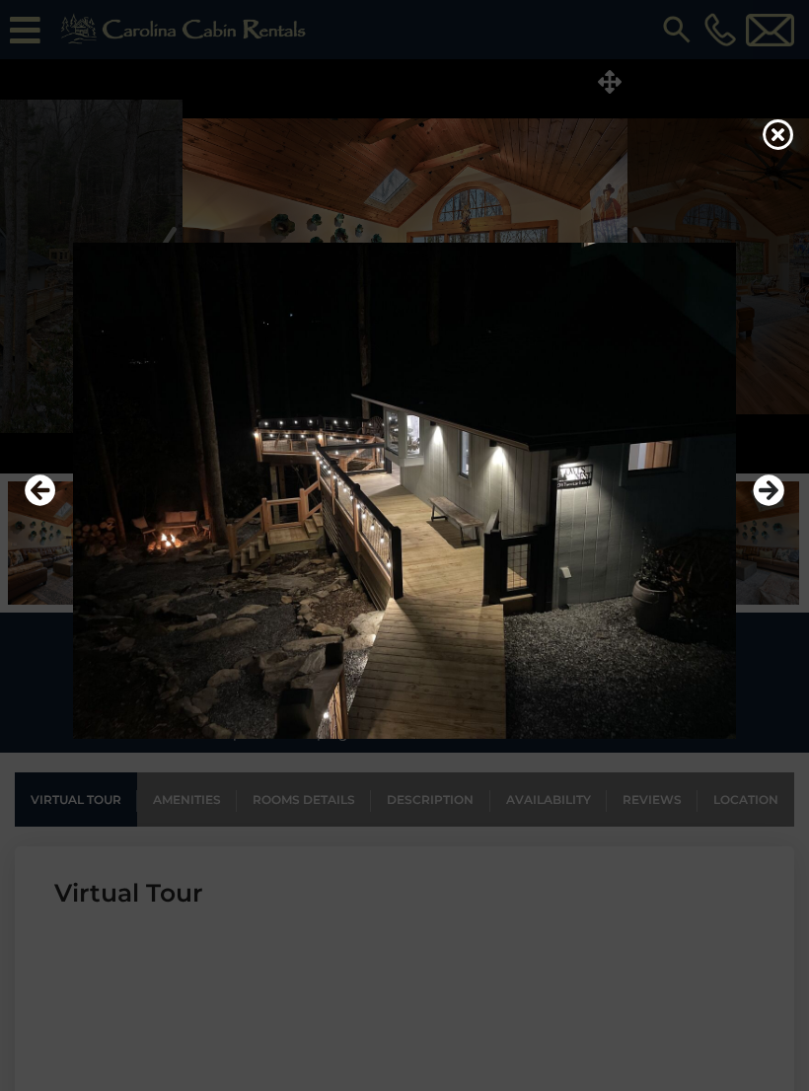
click at [762, 492] on icon "Next" at bounding box center [768, 490] width 32 height 32
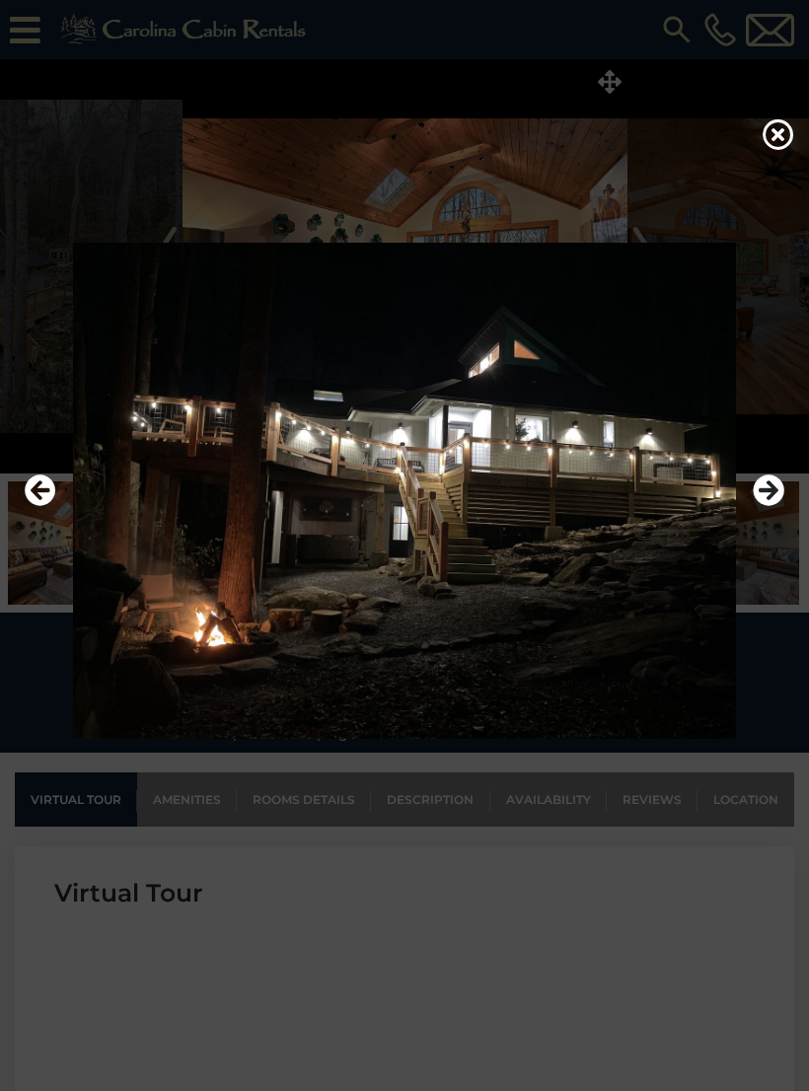
click at [764, 490] on icon "Next" at bounding box center [768, 490] width 32 height 32
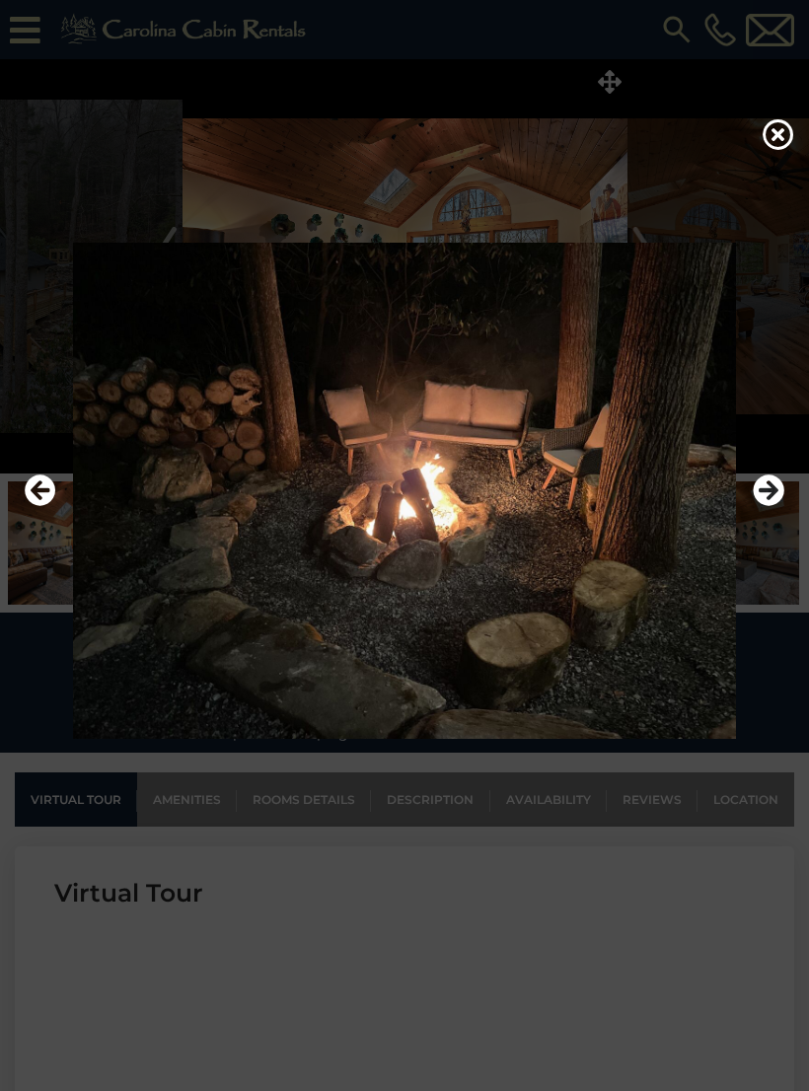
click at [758, 488] on icon "Next" at bounding box center [768, 490] width 32 height 32
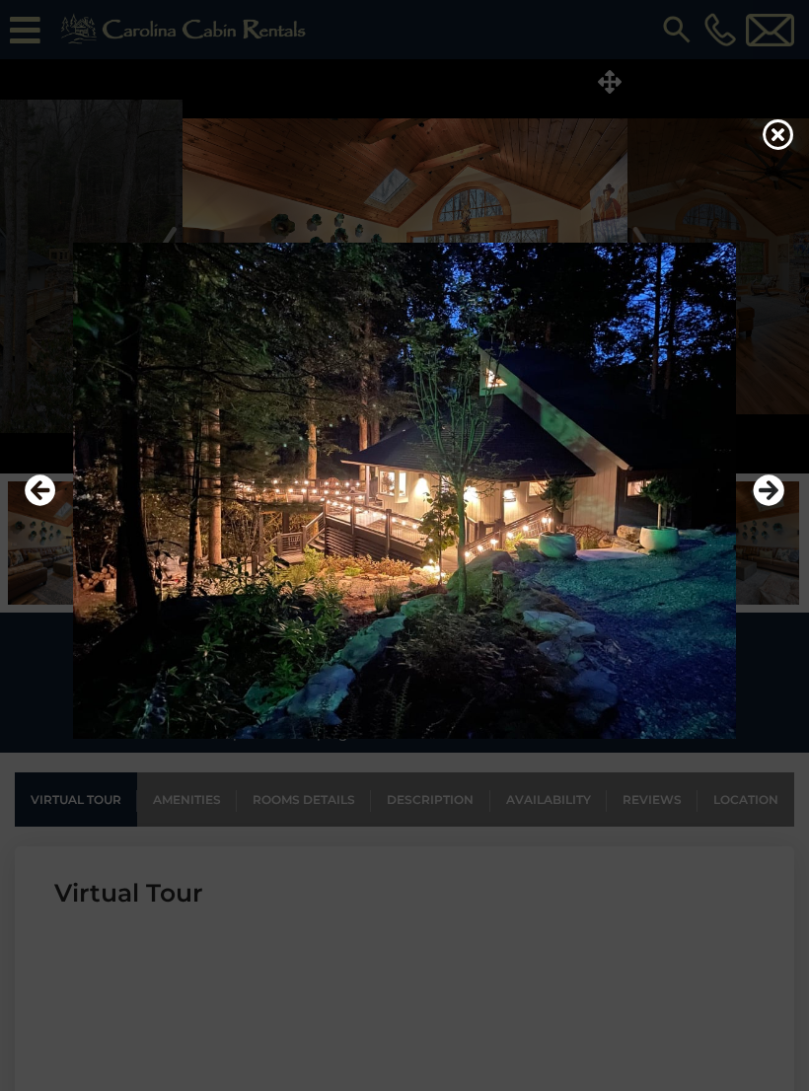
click at [757, 497] on icon "Next" at bounding box center [768, 490] width 32 height 32
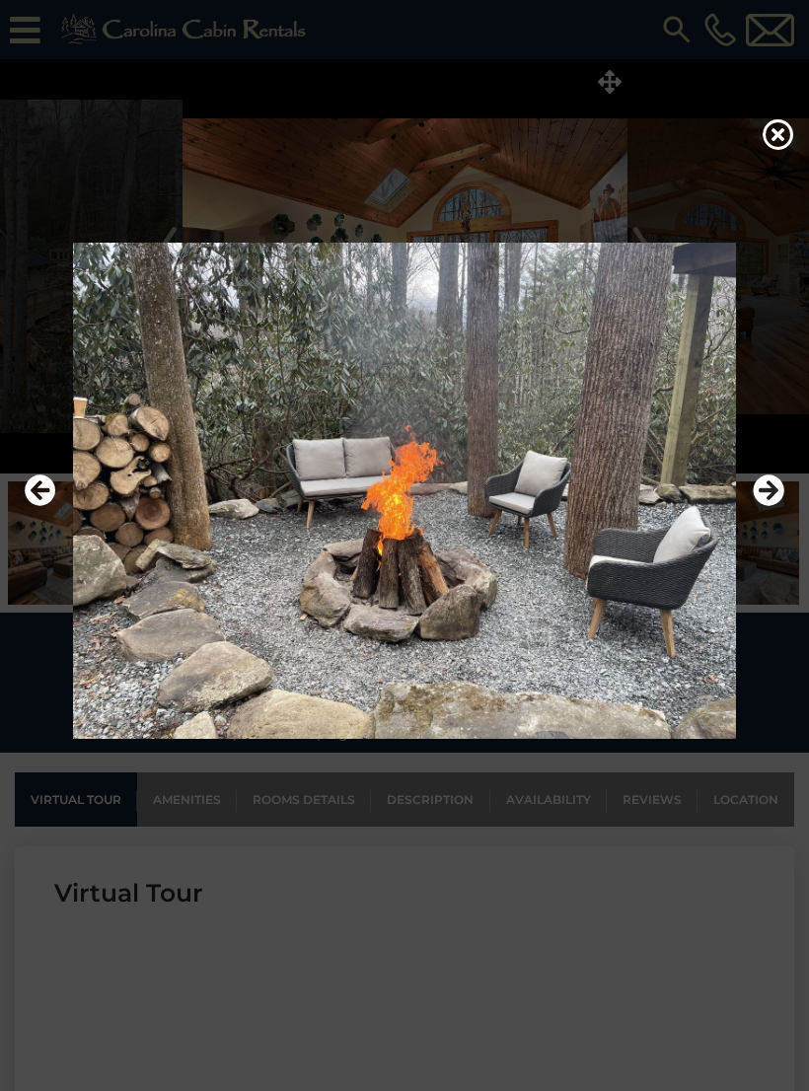
click at [760, 493] on icon "Next" at bounding box center [768, 490] width 32 height 32
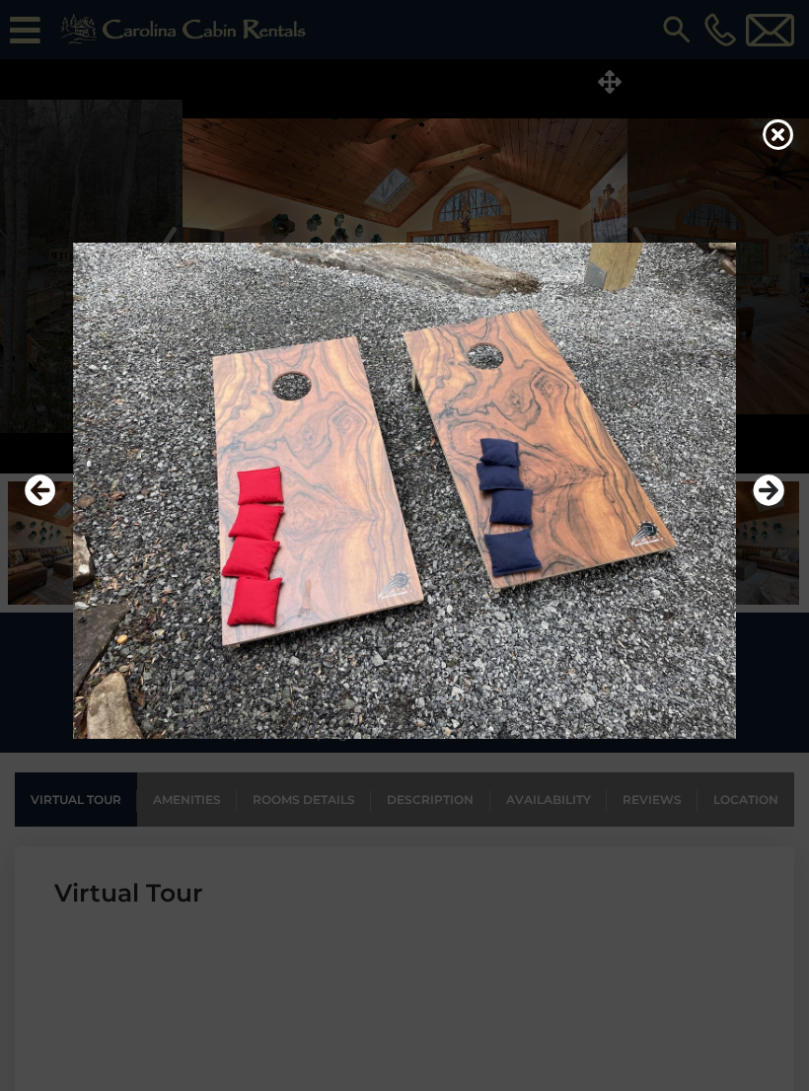
click at [758, 492] on icon "Next" at bounding box center [768, 490] width 32 height 32
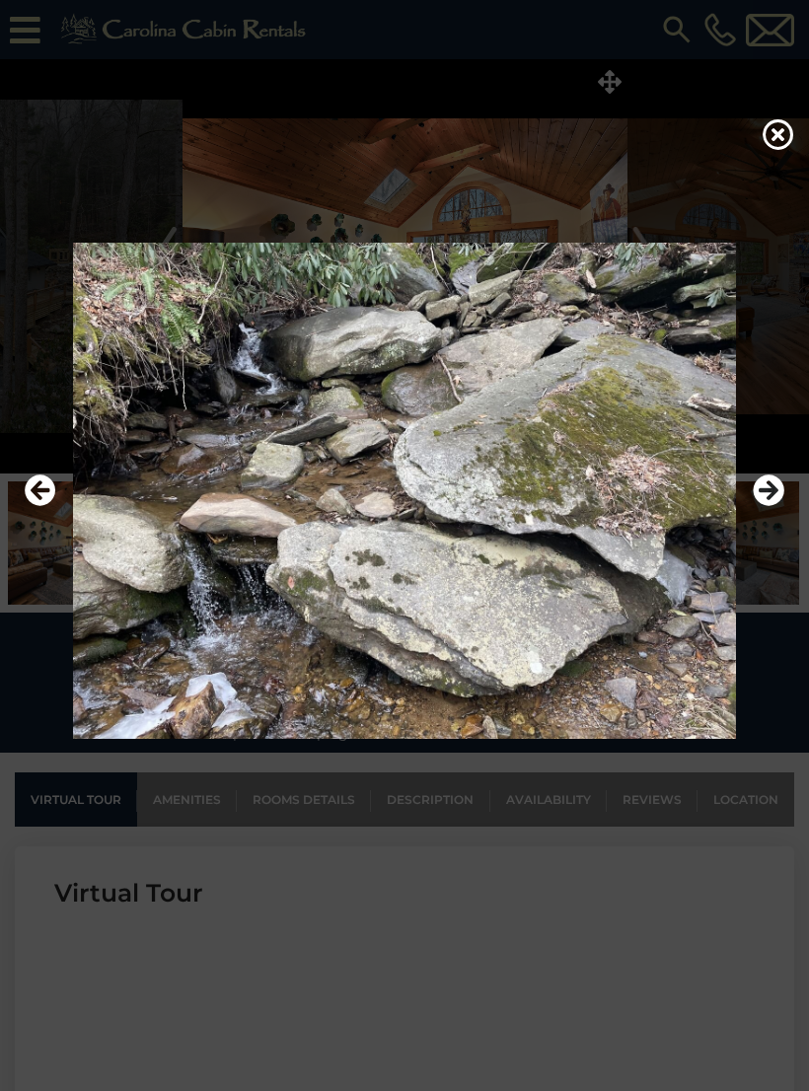
click at [754, 491] on icon "Next" at bounding box center [768, 490] width 32 height 32
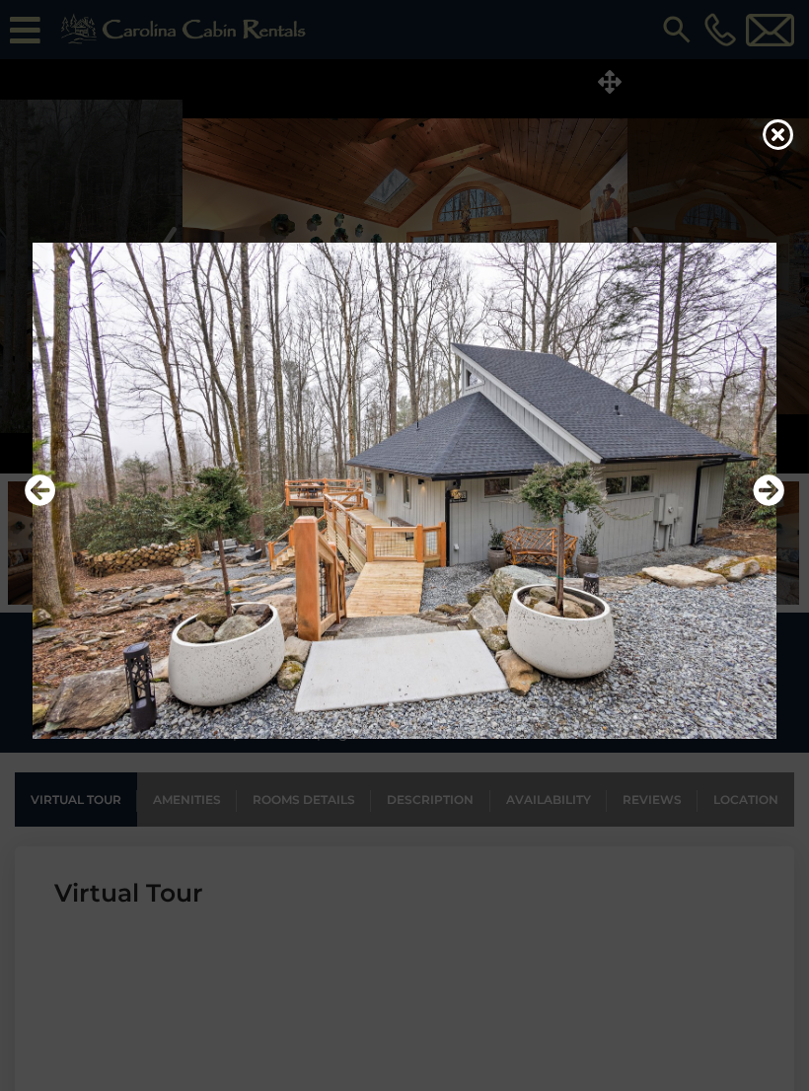
click at [750, 488] on img at bounding box center [404, 491] width 769 height 497
click at [760, 495] on icon "Next" at bounding box center [768, 490] width 32 height 32
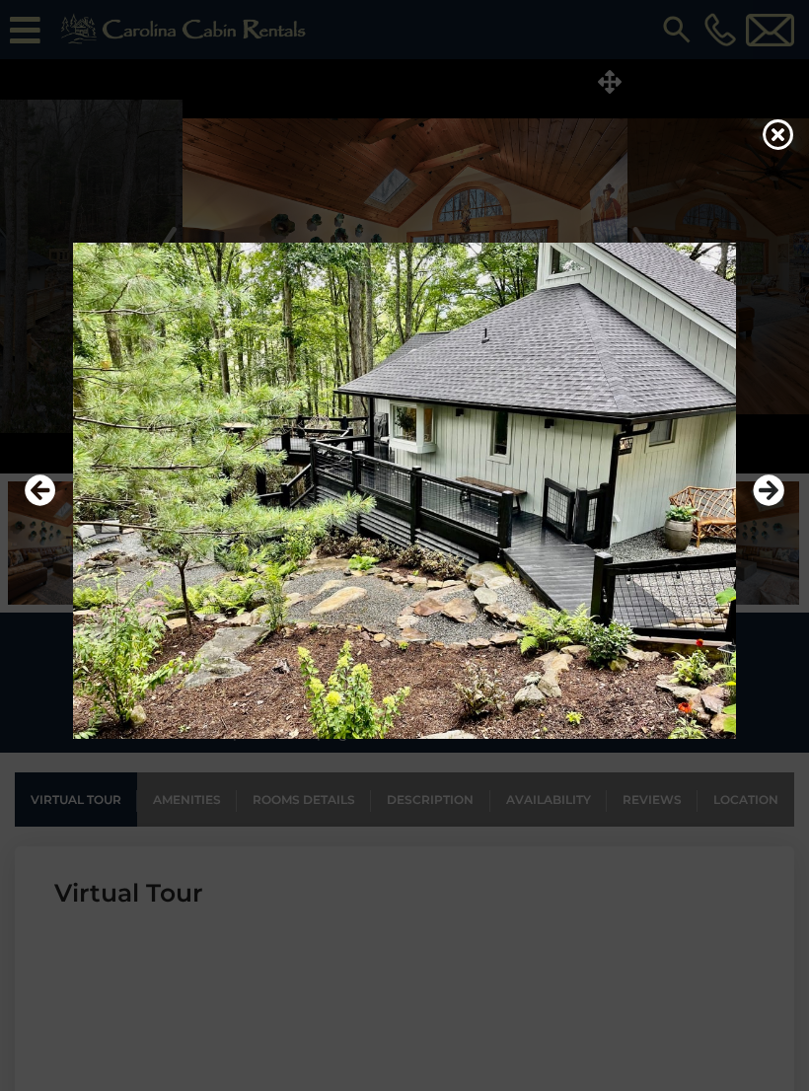
click at [761, 493] on icon "Next" at bounding box center [768, 490] width 32 height 32
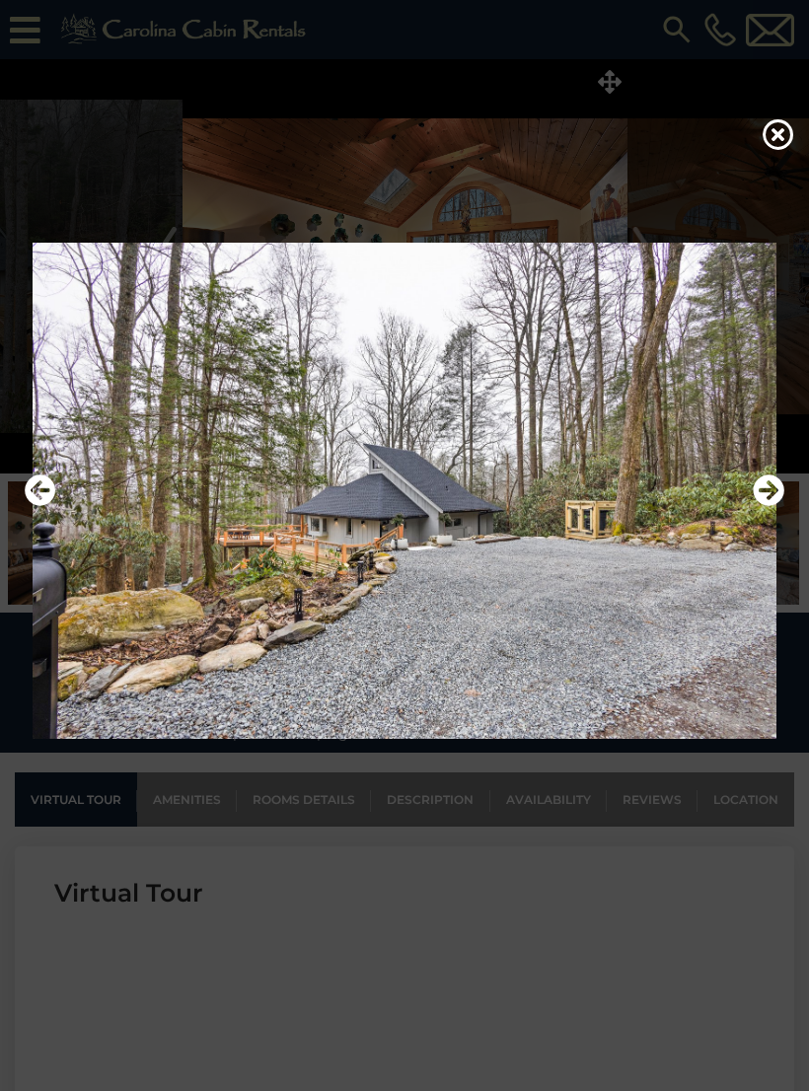
click at [762, 491] on icon "Next" at bounding box center [768, 490] width 32 height 32
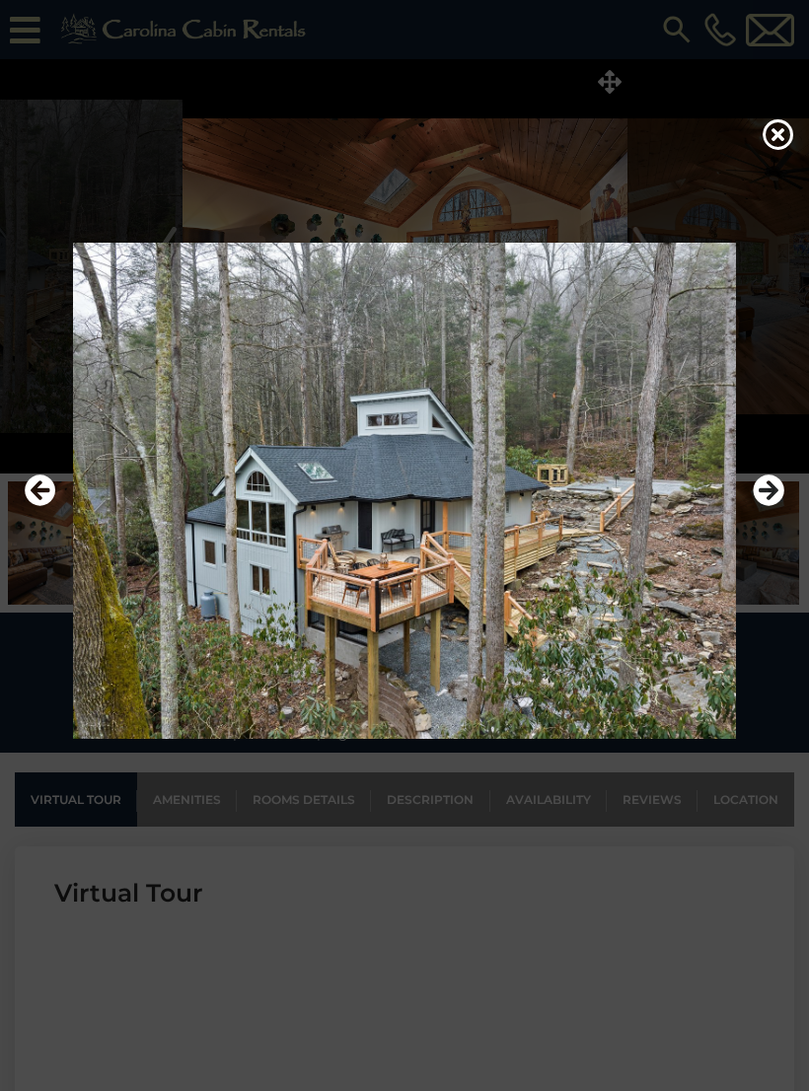
click at [758, 490] on icon "Next" at bounding box center [768, 490] width 32 height 32
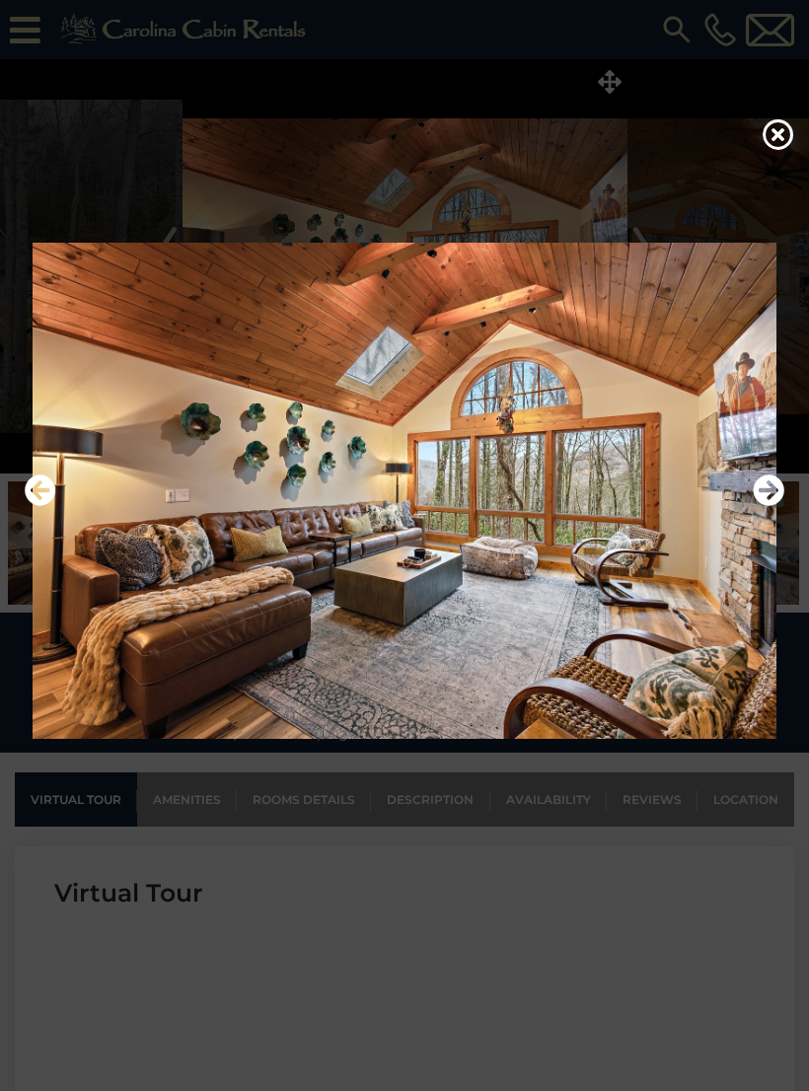
click at [758, 490] on icon "Next" at bounding box center [768, 490] width 32 height 32
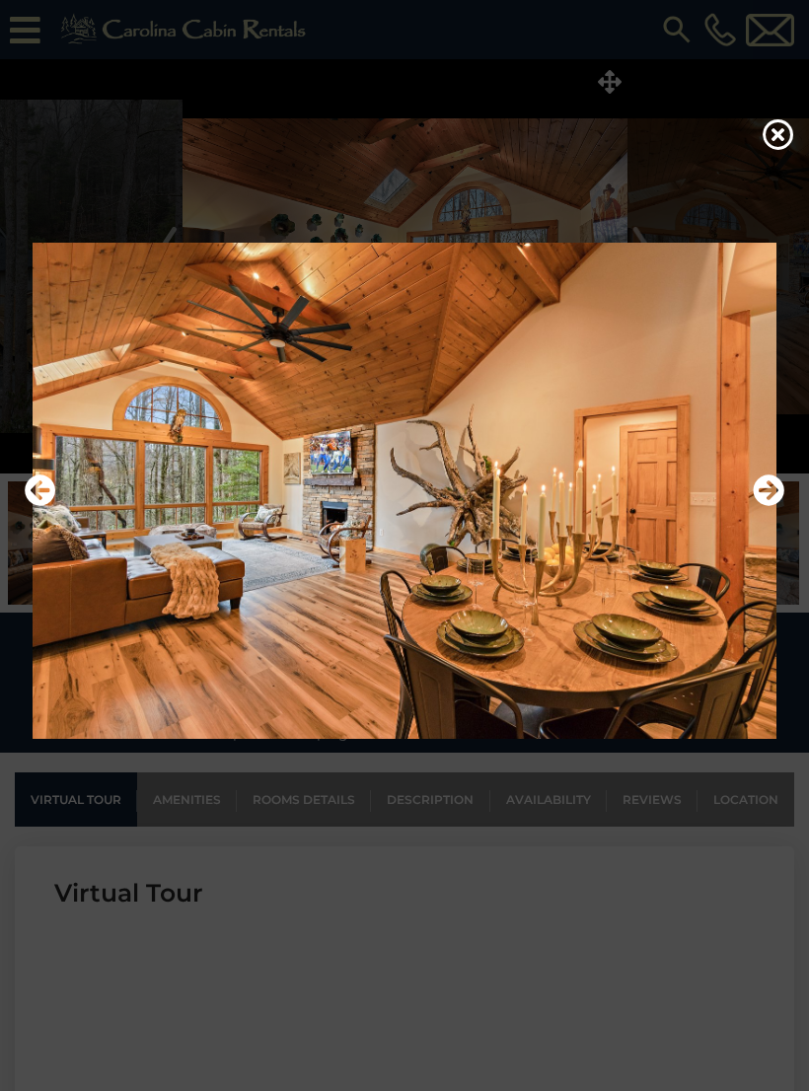
click at [760, 494] on icon "Next" at bounding box center [768, 490] width 32 height 32
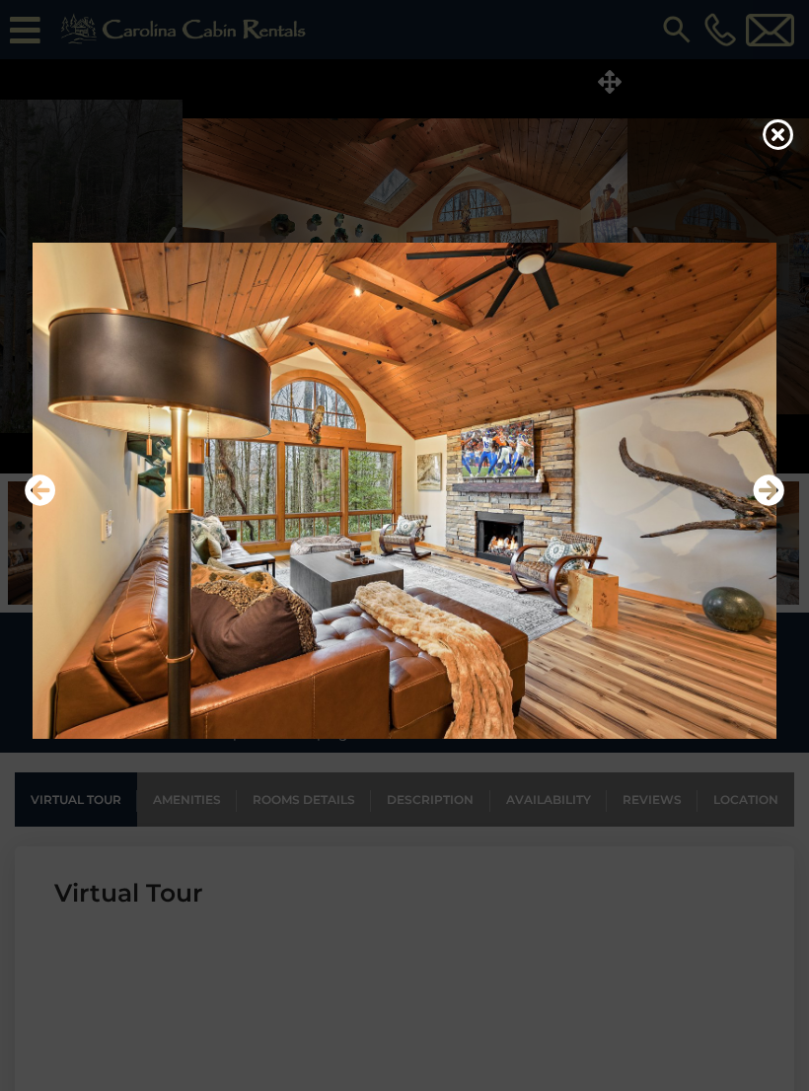
click at [762, 495] on icon "Next" at bounding box center [768, 490] width 32 height 32
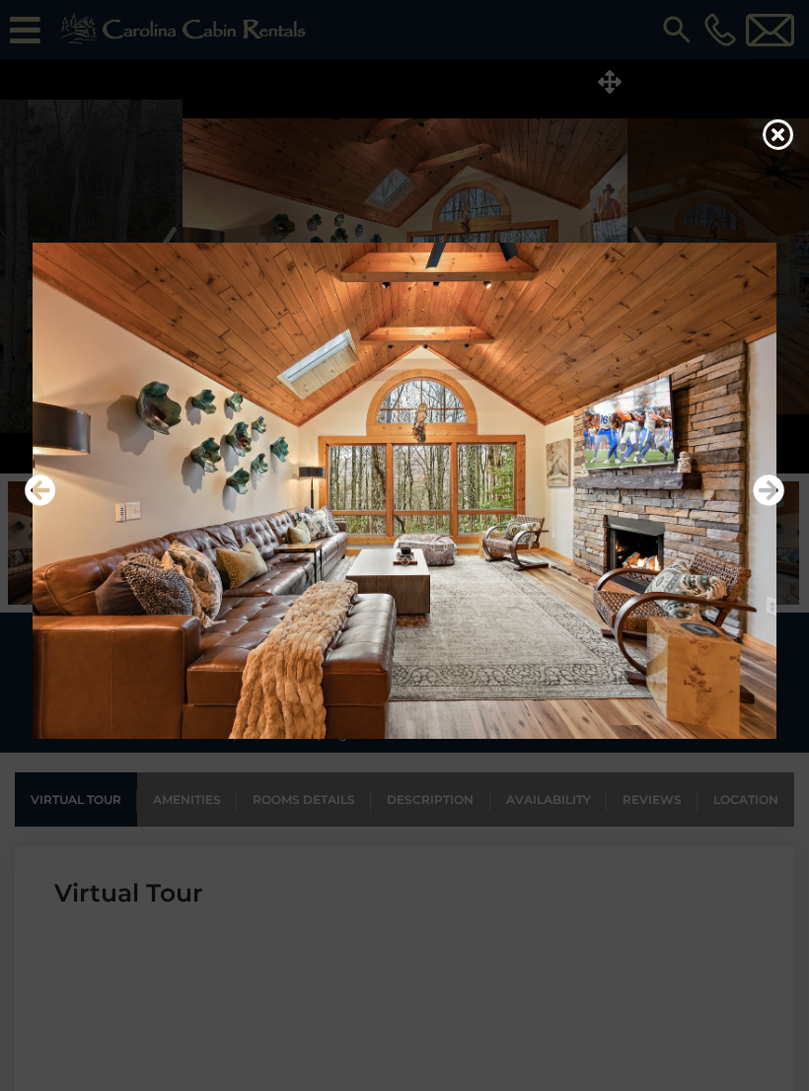
click at [767, 144] on icon at bounding box center [778, 134] width 32 height 32
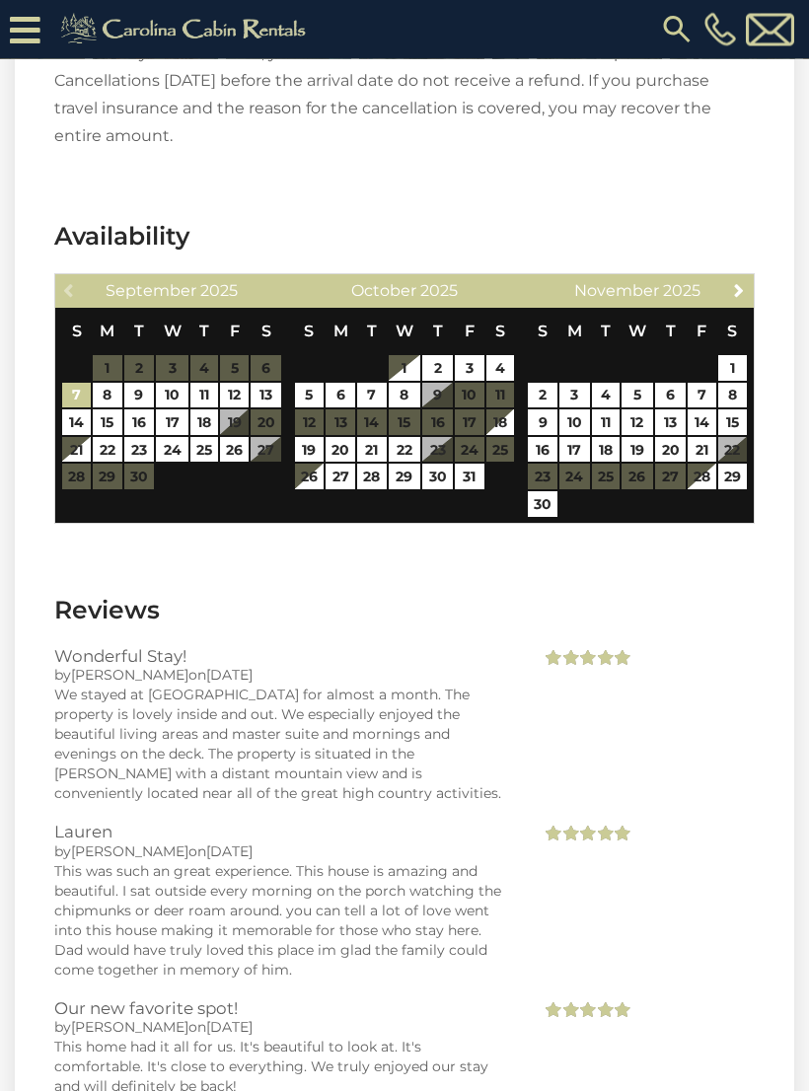
scroll to position [4169, 0]
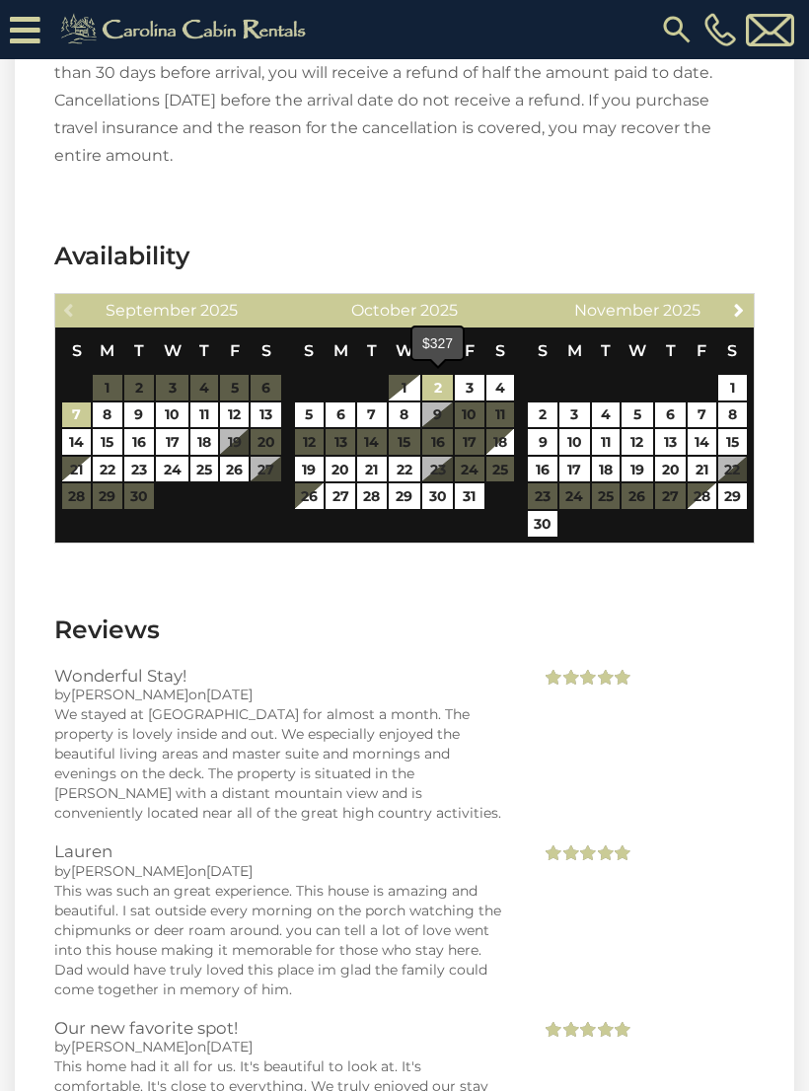
click at [435, 382] on link "2" at bounding box center [437, 388] width 30 height 26
type input "**********"
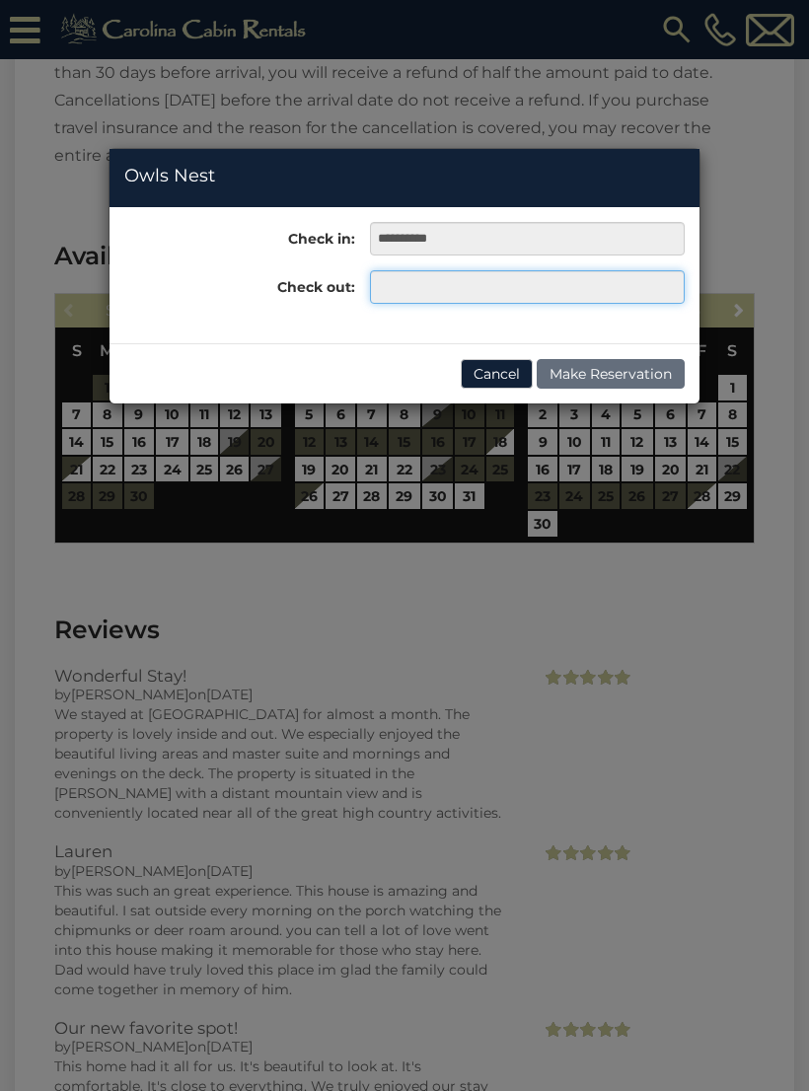
click at [437, 287] on input "text" at bounding box center [527, 287] width 315 height 34
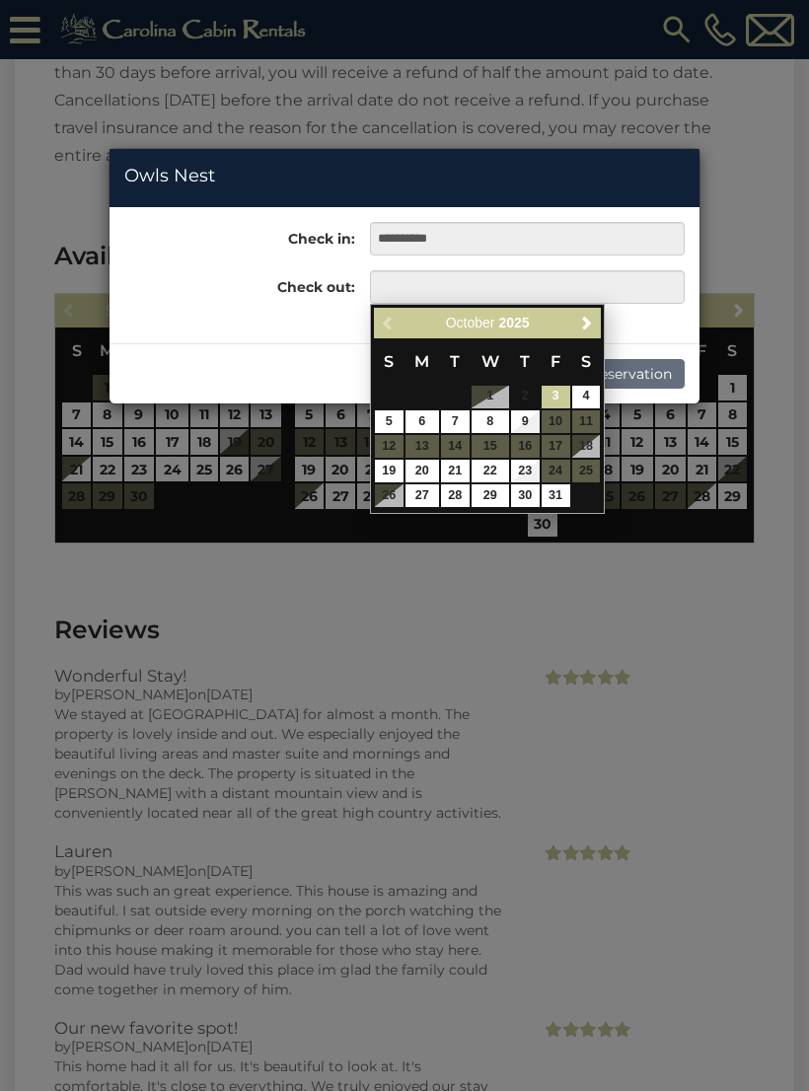
click at [381, 424] on link "5" at bounding box center [389, 421] width 29 height 23
type input "**********"
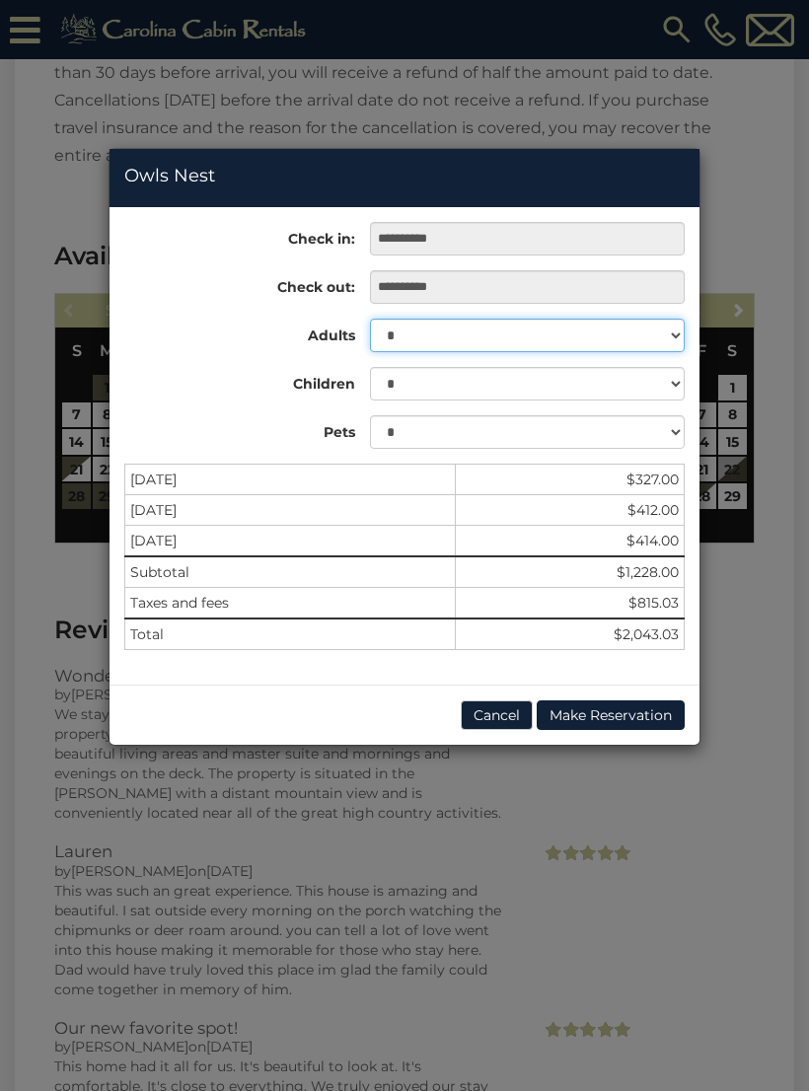
click at [674, 332] on select "* * * * * * * * * ** ** **" at bounding box center [527, 335] width 315 height 34
select select "**"
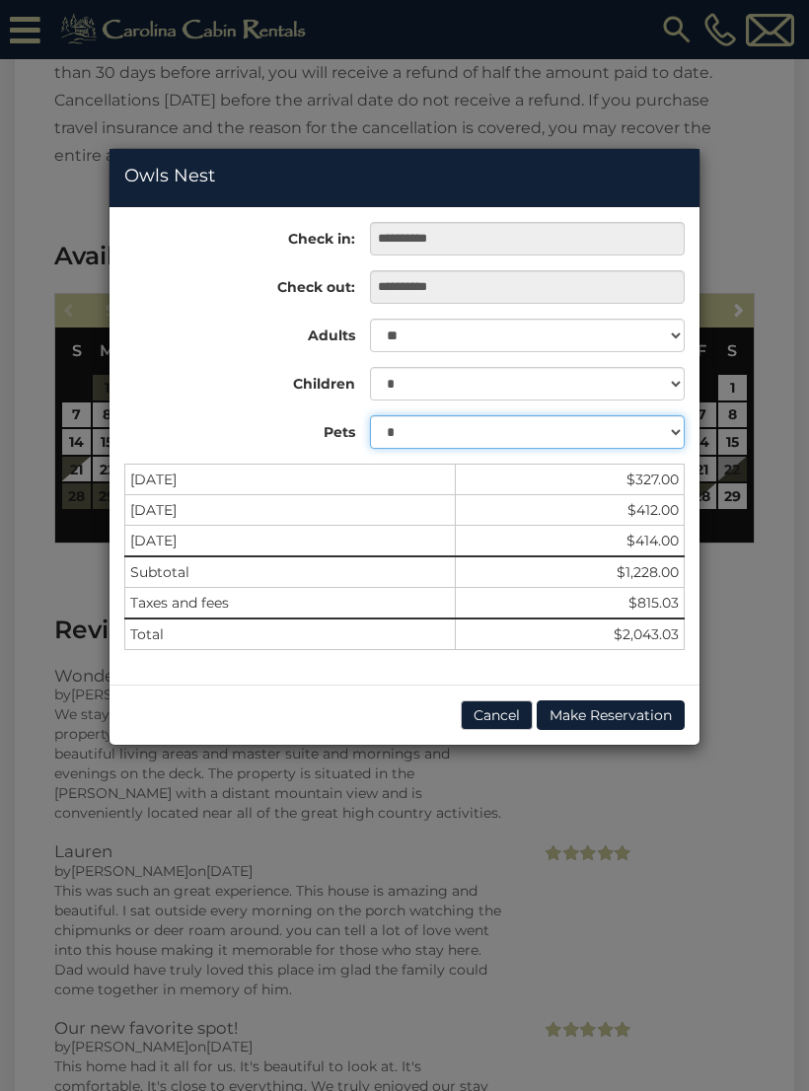
click at [671, 436] on select "* *" at bounding box center [527, 432] width 315 height 34
select select "*"
click at [677, 940] on div "**********" at bounding box center [404, 545] width 809 height 1091
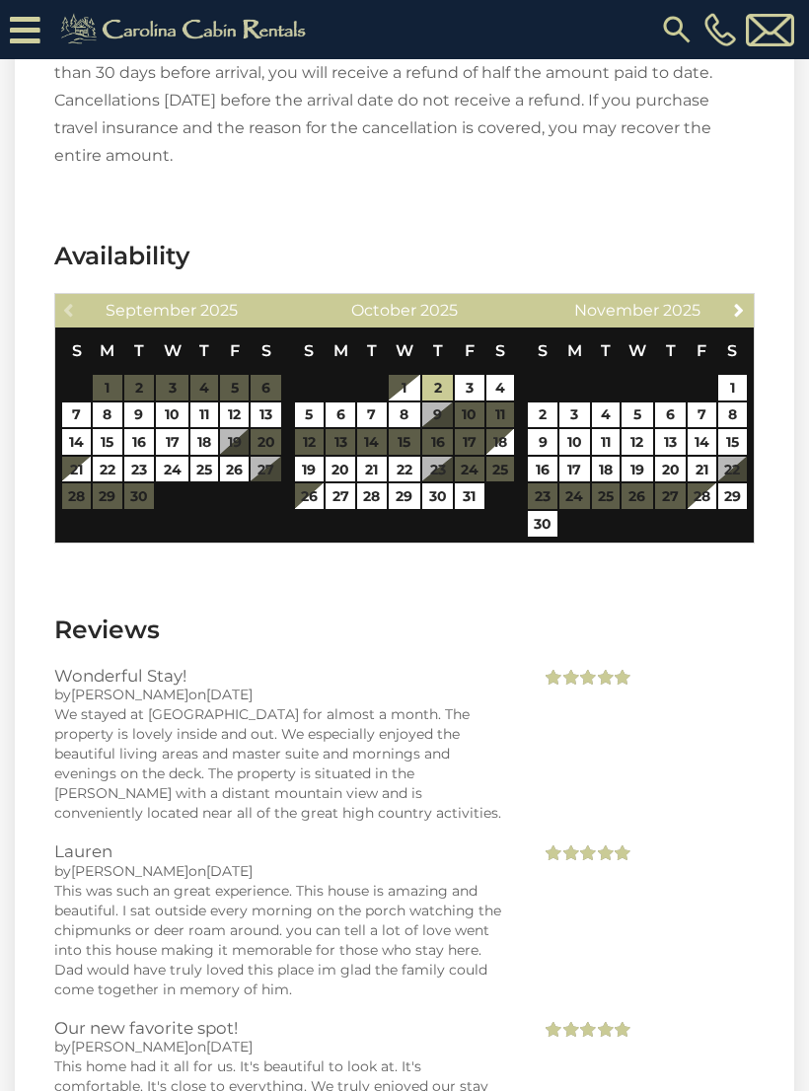
click at [667, 929] on div at bounding box center [404, 545] width 809 height 1091
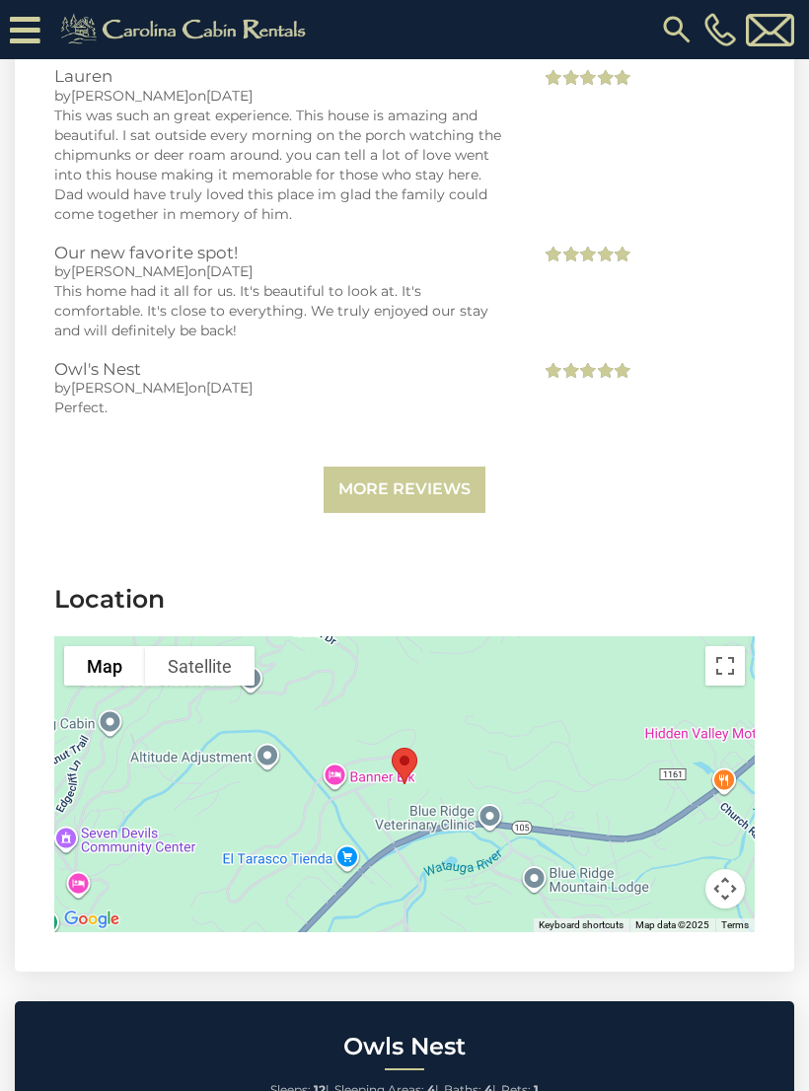
scroll to position [4948, 0]
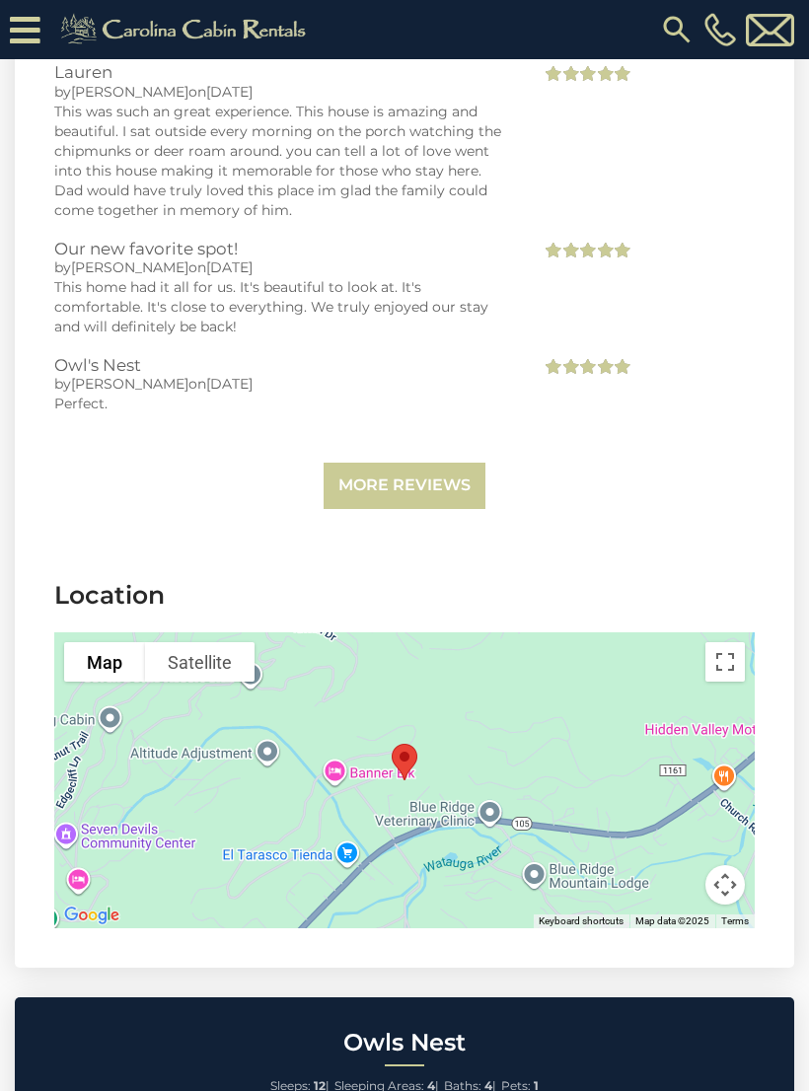
click at [735, 528] on section "Reviews Wonderful Stay! by [PERSON_NAME] on [DATE] We stayed at [GEOGRAPHIC_DAT…" at bounding box center [404, 176] width 779 height 745
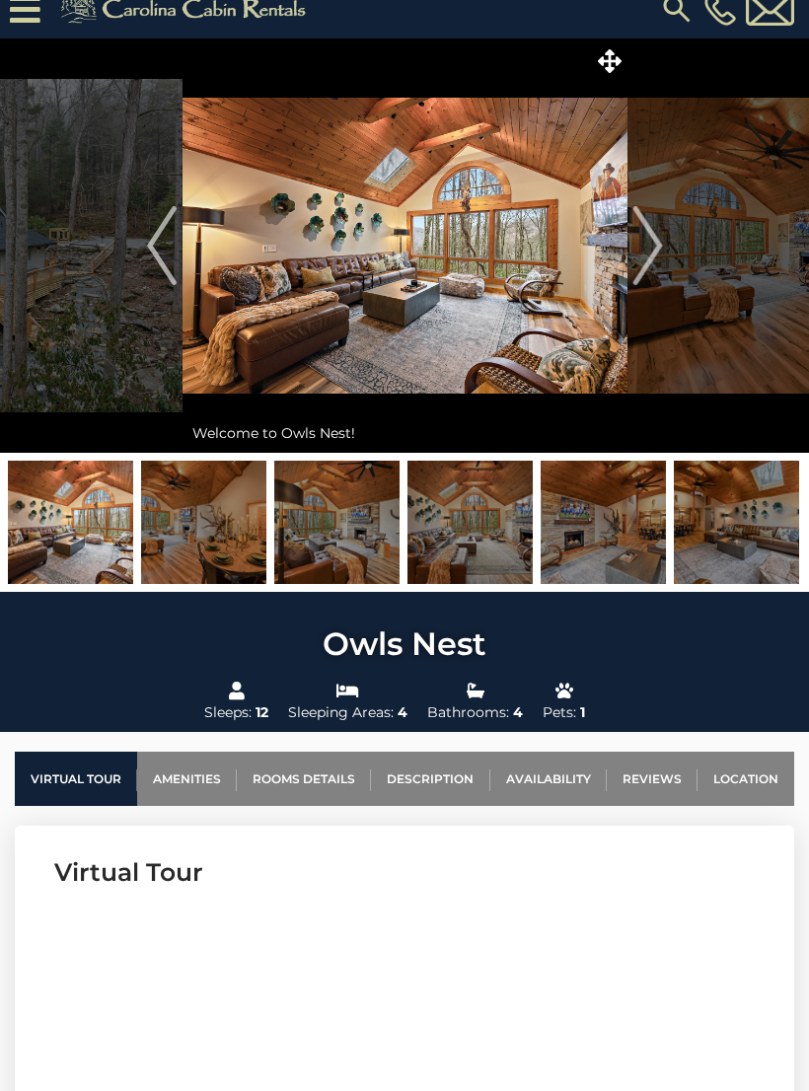
scroll to position [0, 0]
